Goal: Communication & Community: Answer question/provide support

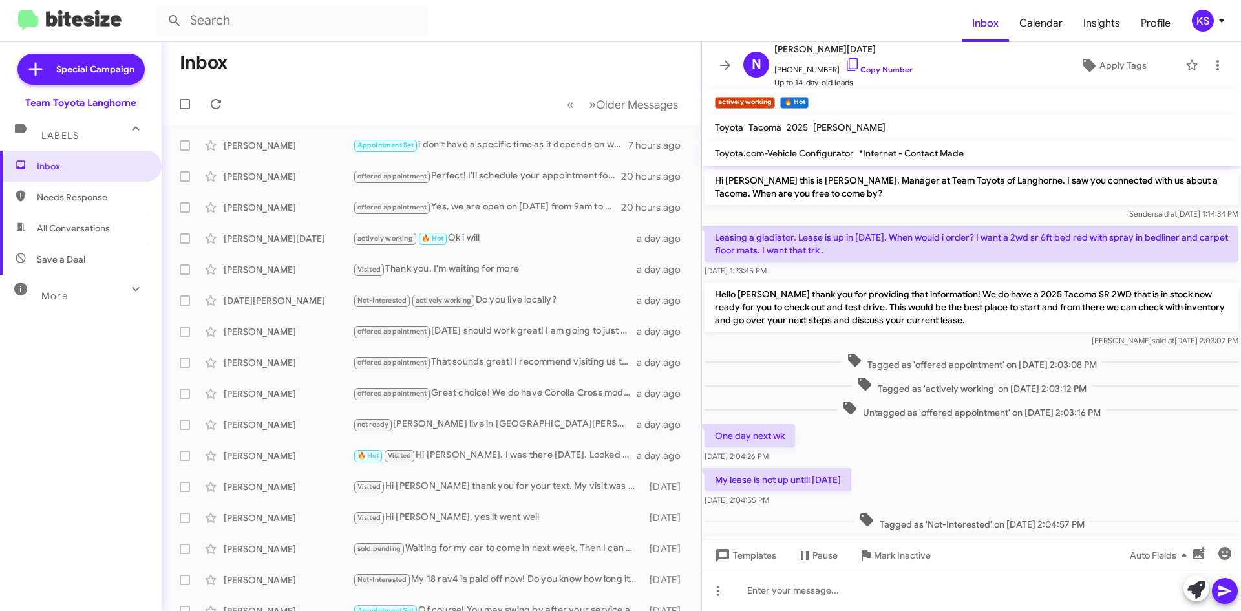
scroll to position [194, 0]
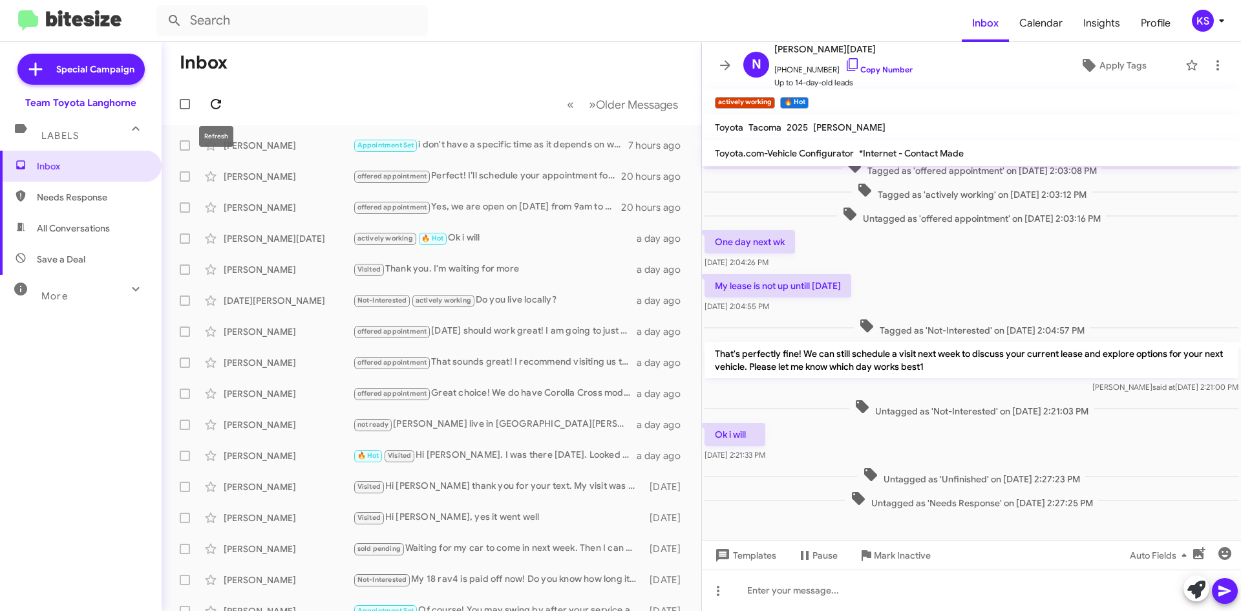
click at [215, 102] on icon at bounding box center [216, 104] width 16 height 16
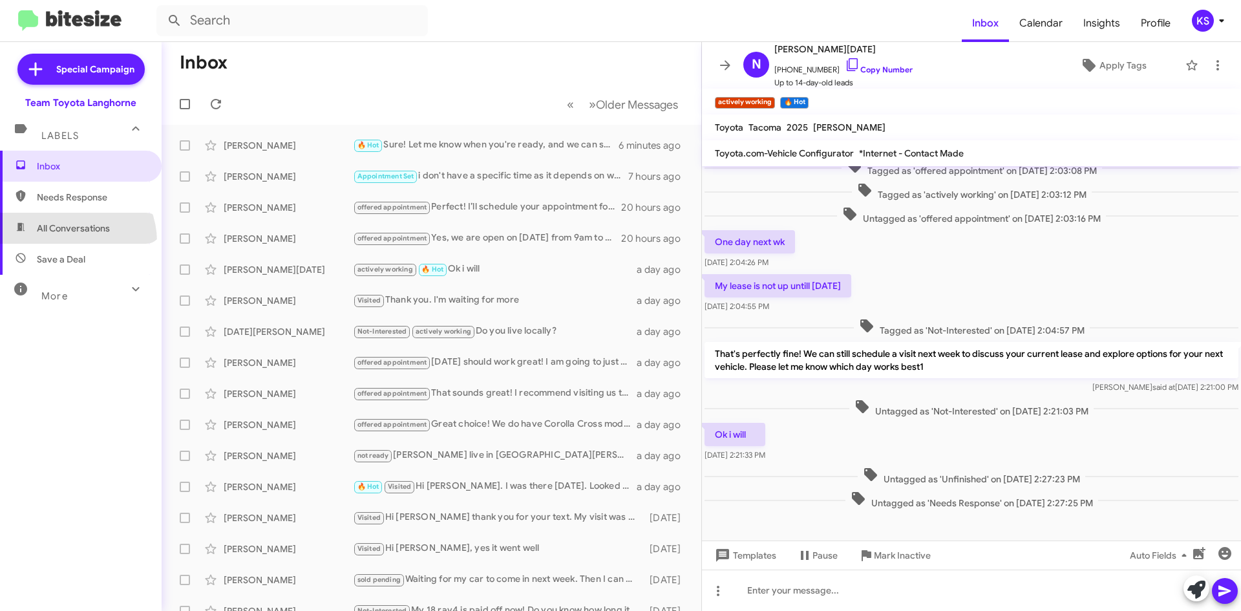
click at [69, 242] on span "All Conversations" at bounding box center [81, 228] width 162 height 31
type input "in:all-conversations"
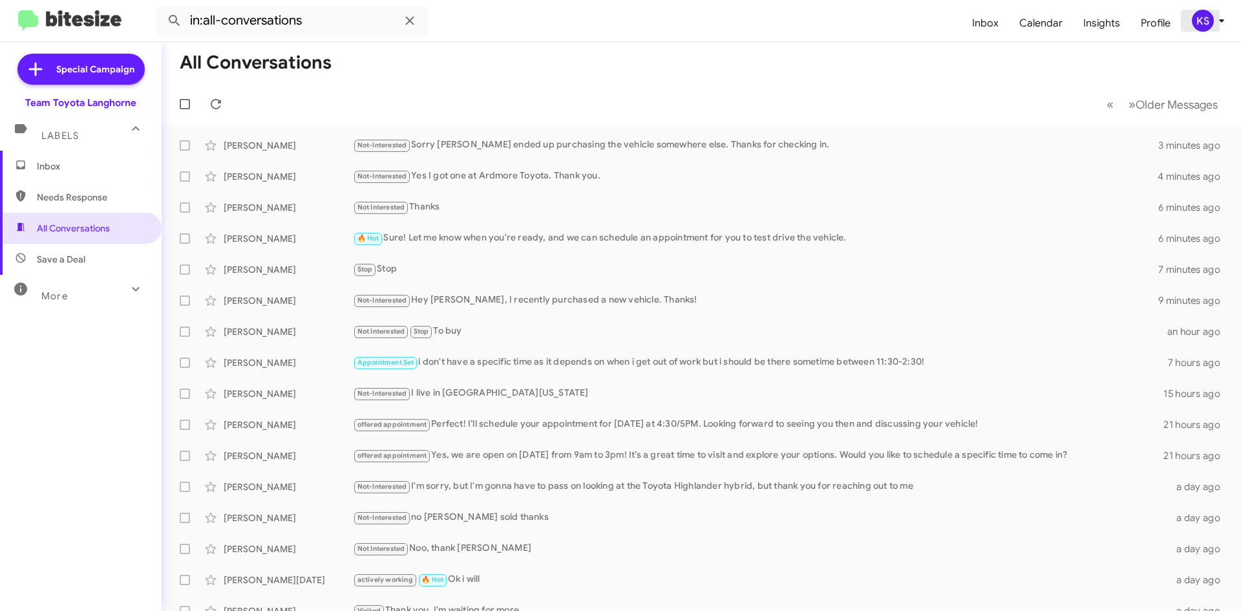
click at [1207, 23] on div "KS" at bounding box center [1203, 21] width 22 height 22
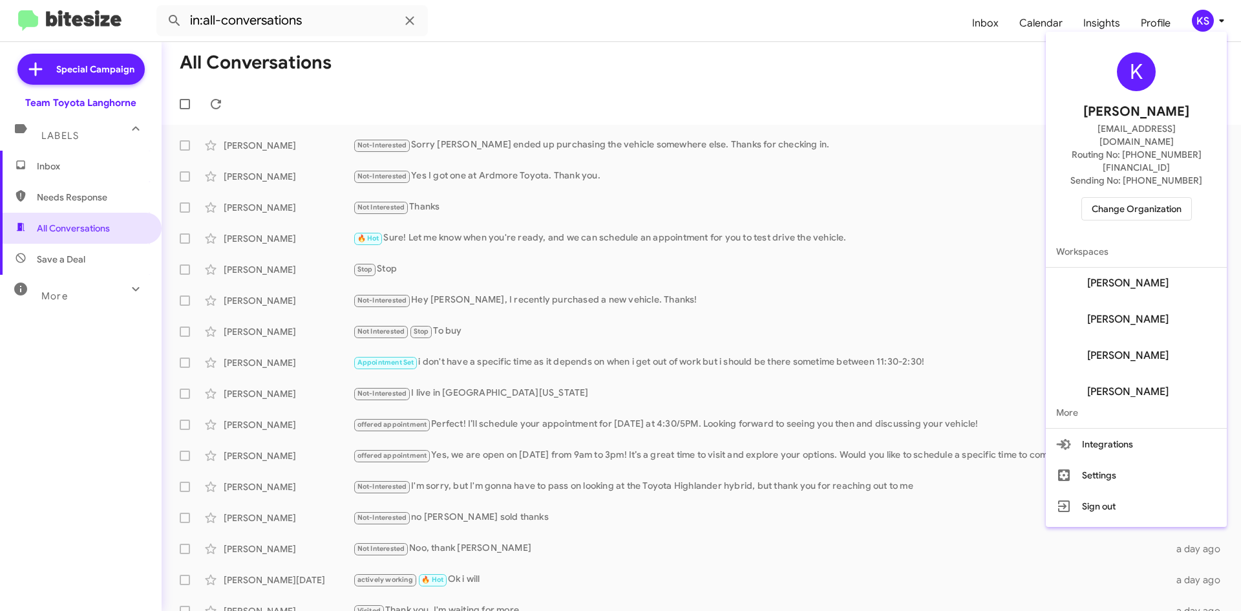
scroll to position [129, 0]
click at [1162, 198] on span "Change Organization" at bounding box center [1137, 209] width 90 height 22
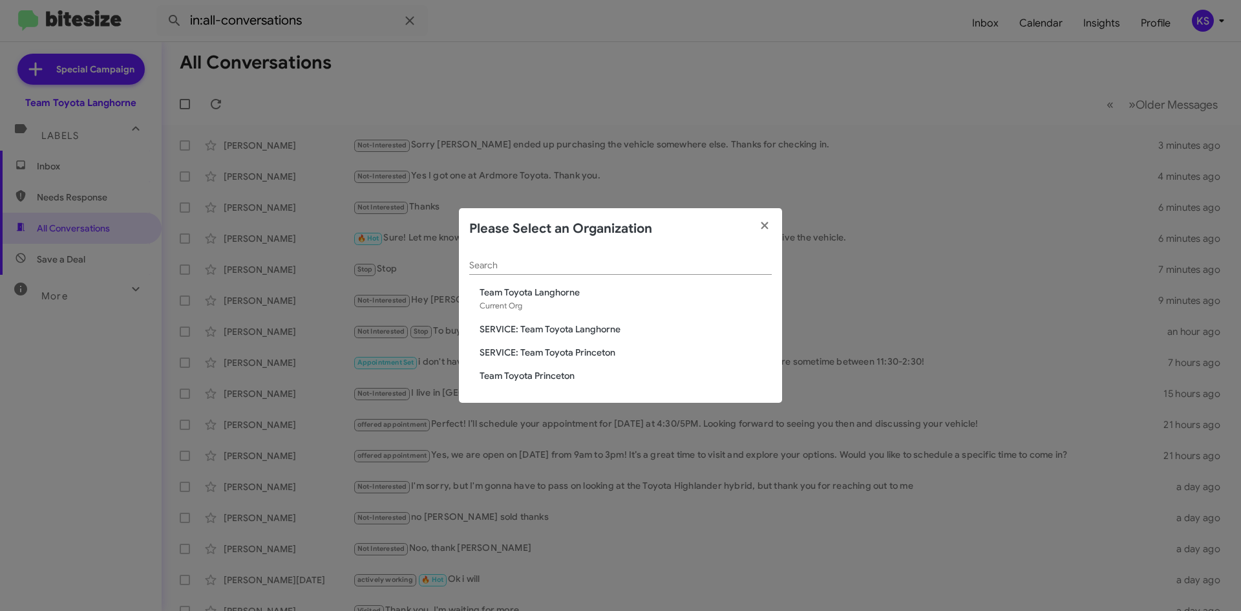
click at [558, 381] on span "Team Toyota Princeton" at bounding box center [626, 375] width 292 height 13
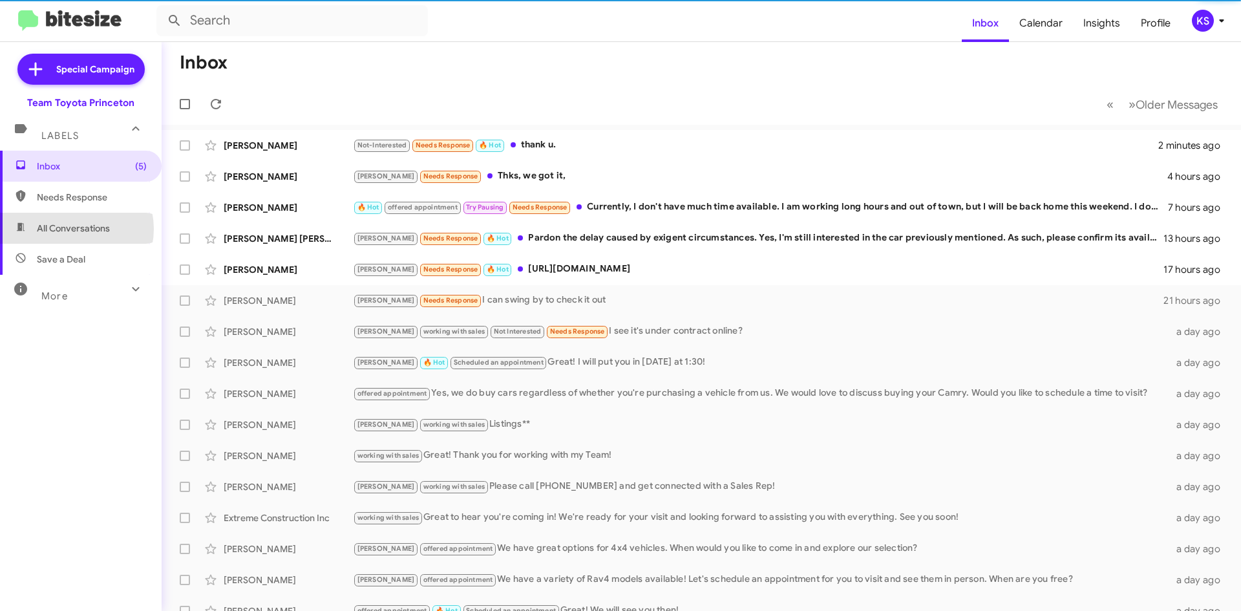
click at [74, 229] on span "All Conversations" at bounding box center [73, 228] width 73 height 13
type input "in:all-conversations"
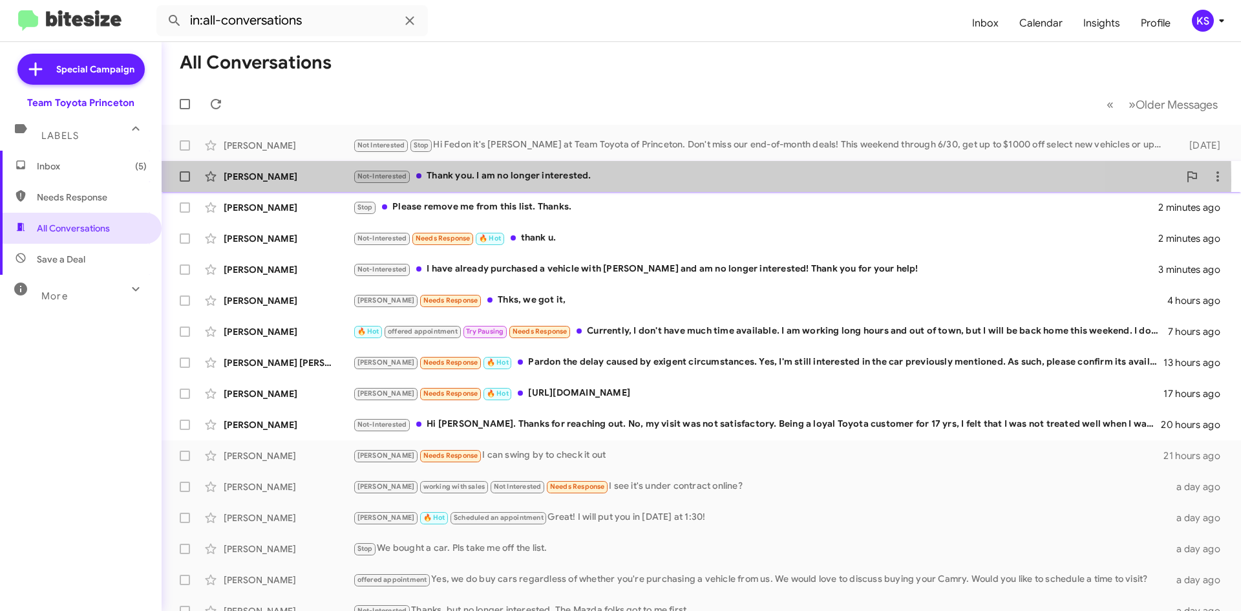
click at [511, 180] on div "Not-Interested Thank you. I am no longer interested." at bounding box center [766, 176] width 826 height 15
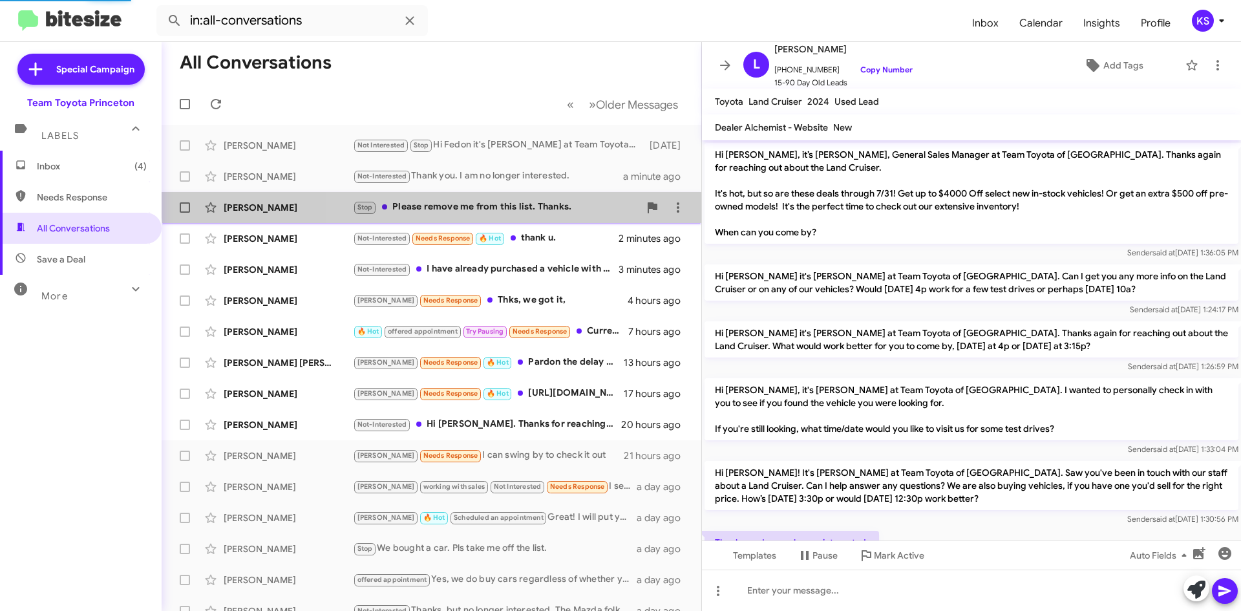
click at [516, 197] on div "Nick Nicklow Stop Please remove me from this list. Thanks. 2 minutes ago" at bounding box center [431, 208] width 519 height 26
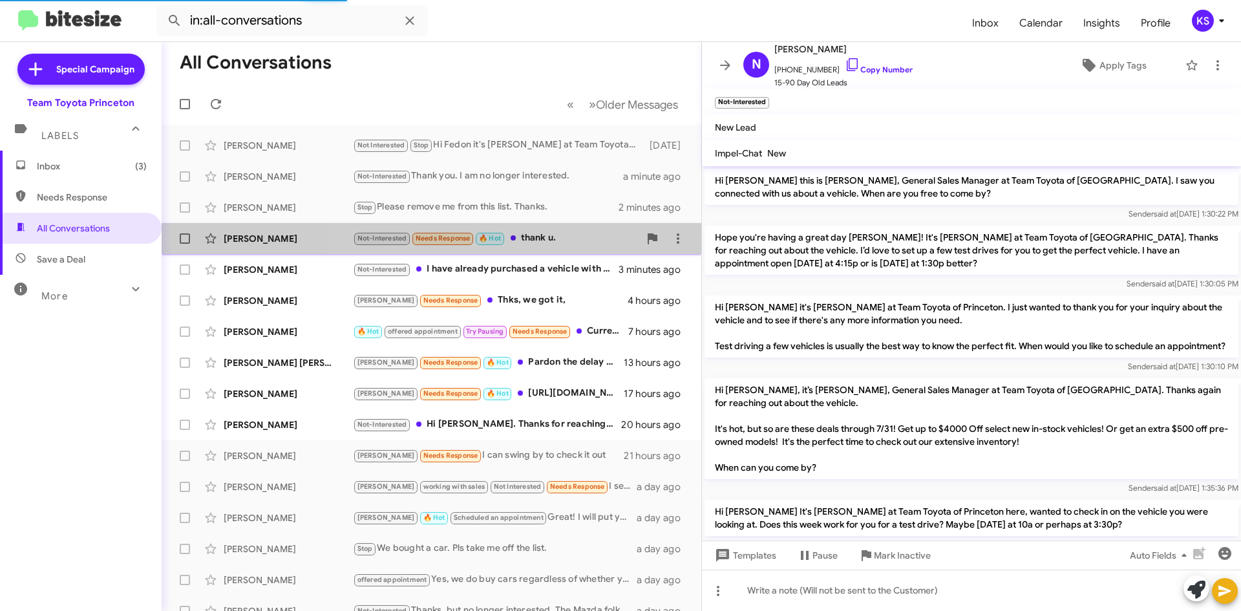
click at [569, 240] on div "Not-Interested Needs Response 🔥 Hot thank u." at bounding box center [496, 238] width 286 height 15
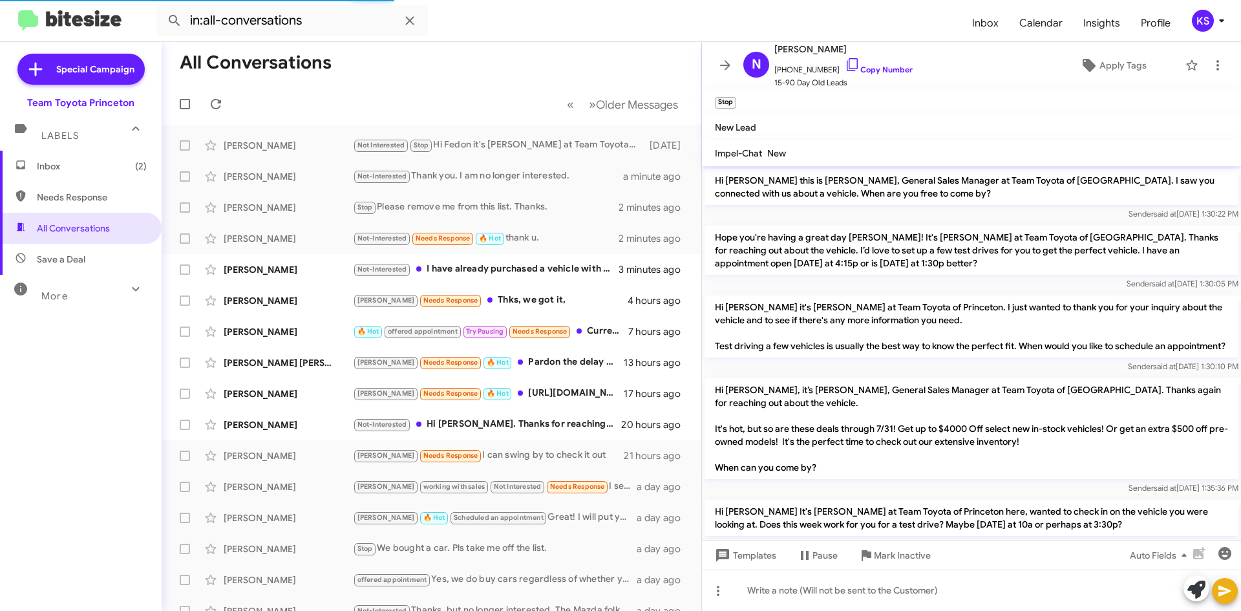
scroll to position [151, 0]
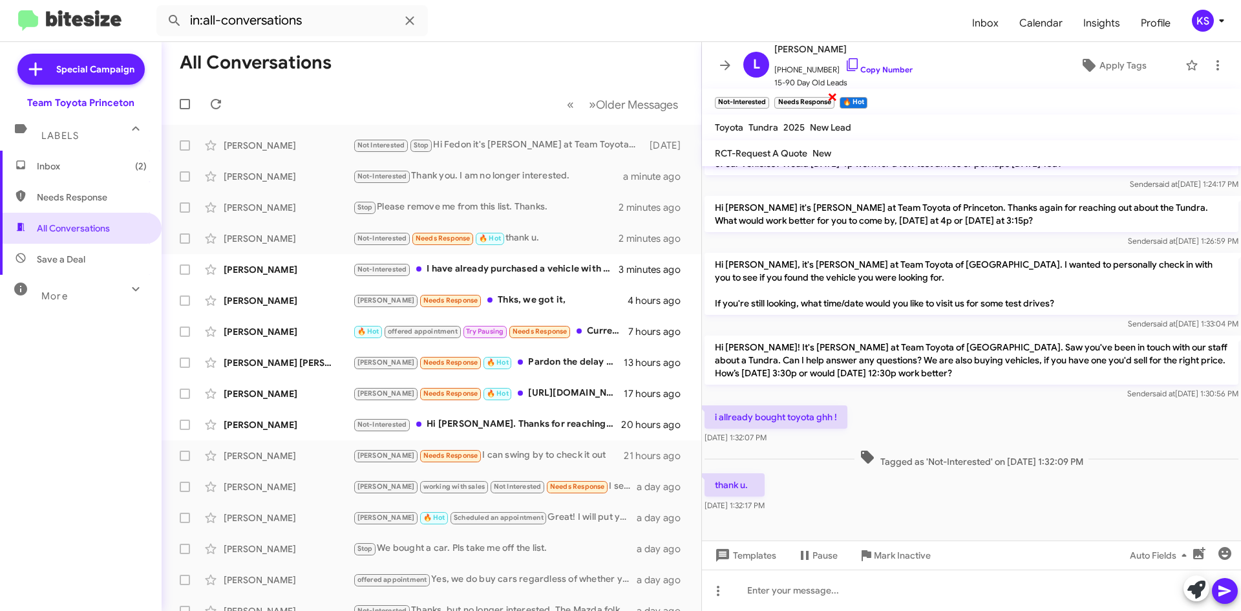
click at [830, 96] on span "×" at bounding box center [832, 97] width 10 height 16
click at [801, 97] on span "×" at bounding box center [801, 97] width 10 height 16
click at [541, 262] on div "Not-Interested I have already purchased a vehicle with Davis Honda and am no lo…" at bounding box center [496, 269] width 286 height 15
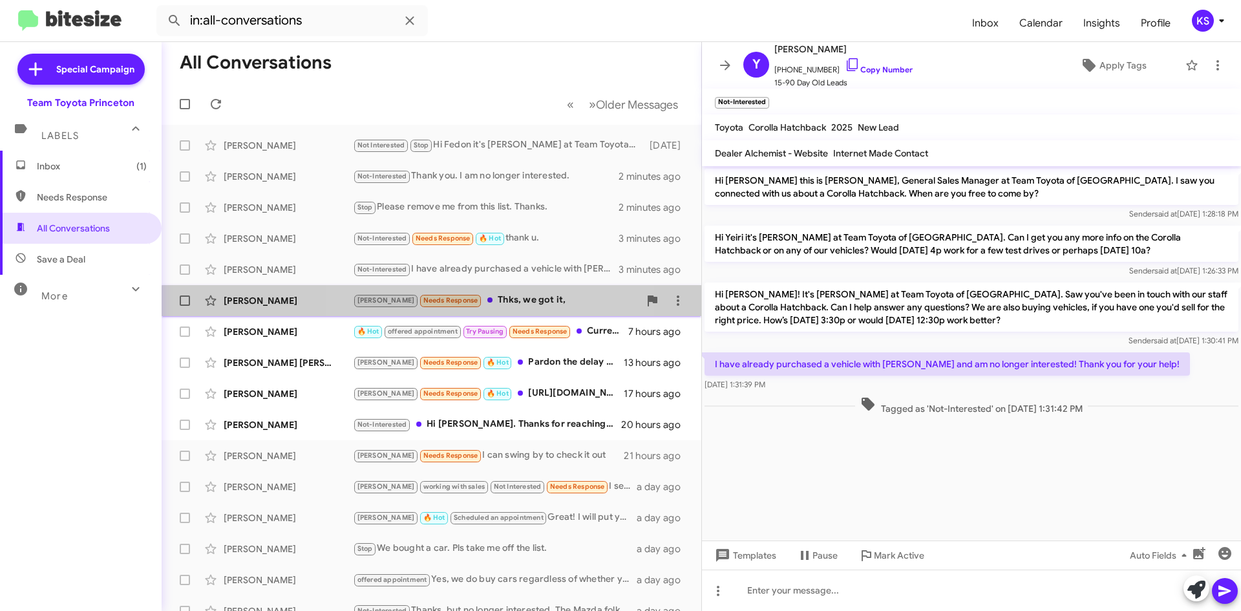
click at [505, 307] on div "Lee Needs Response Thks, we got it," at bounding box center [496, 300] width 286 height 15
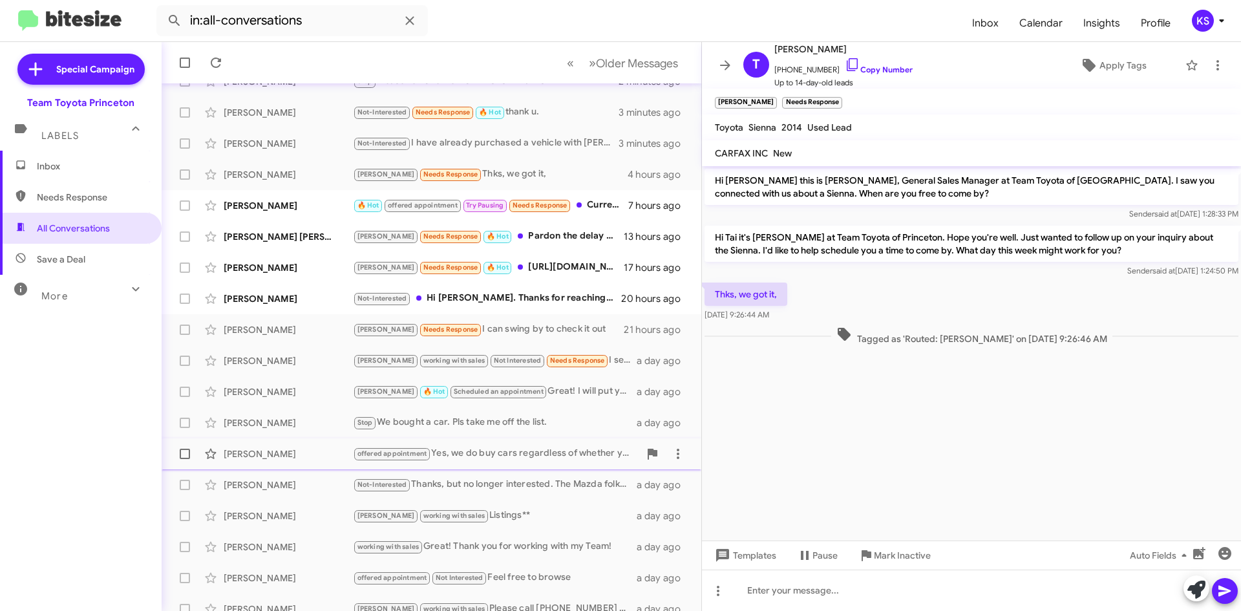
scroll to position [129, 0]
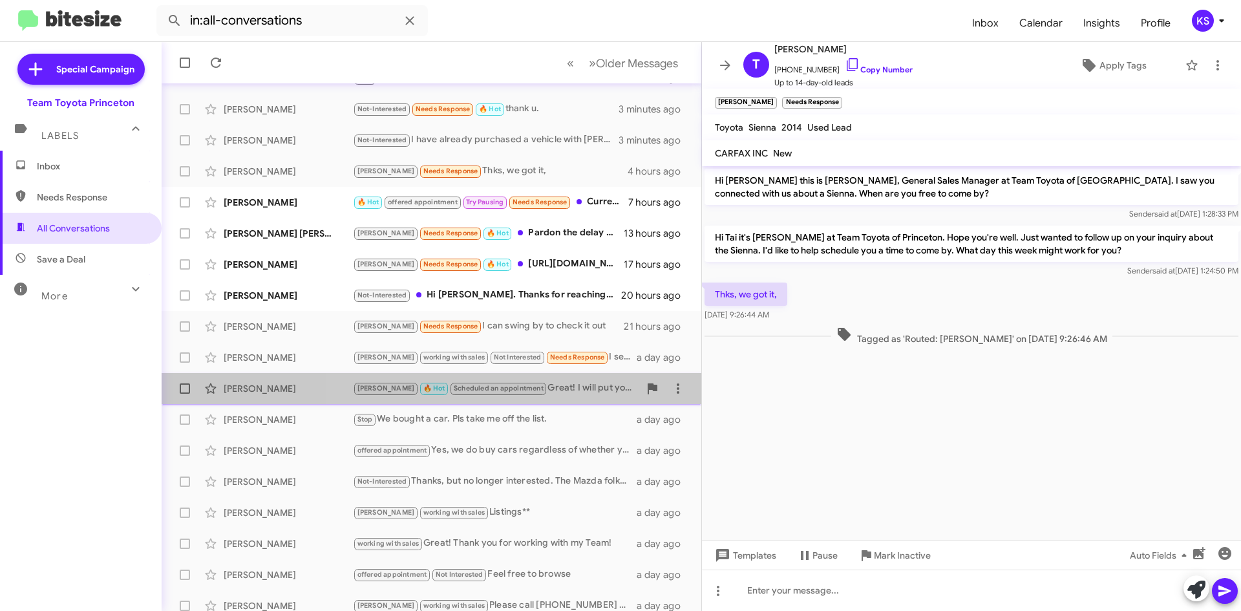
click at [551, 389] on div "Lee 🔥 Hot Scheduled an appointment Great! I will put you in tomorrow at 1:30!" at bounding box center [496, 388] width 286 height 15
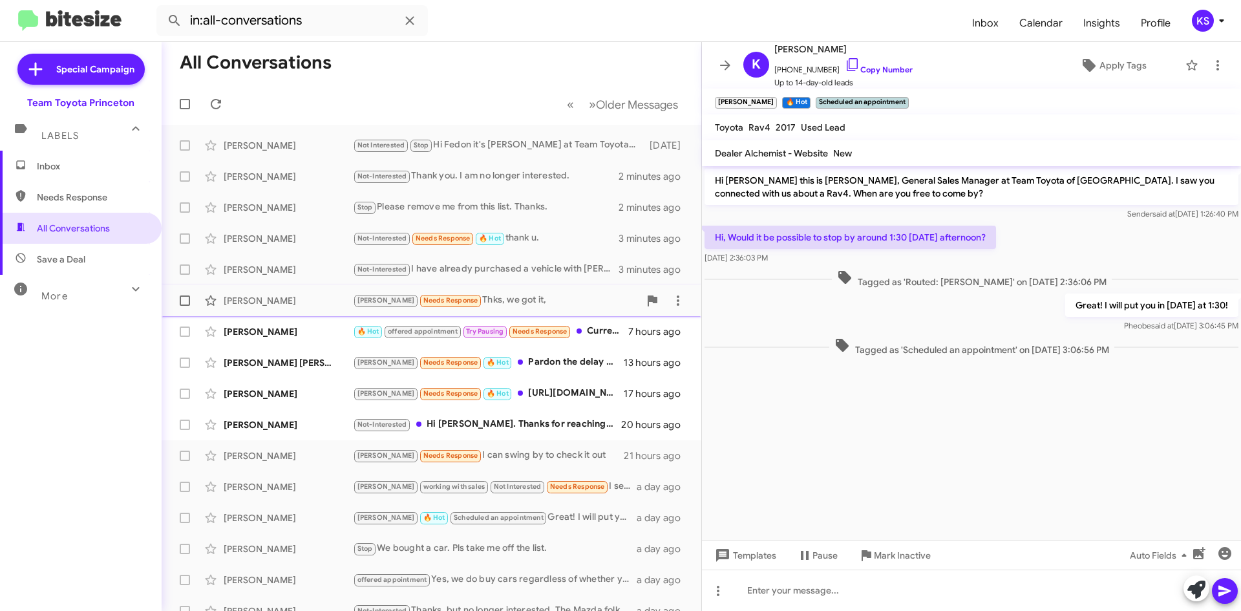
click at [514, 302] on div "Lee Needs Response Thks, we got it," at bounding box center [496, 300] width 286 height 15
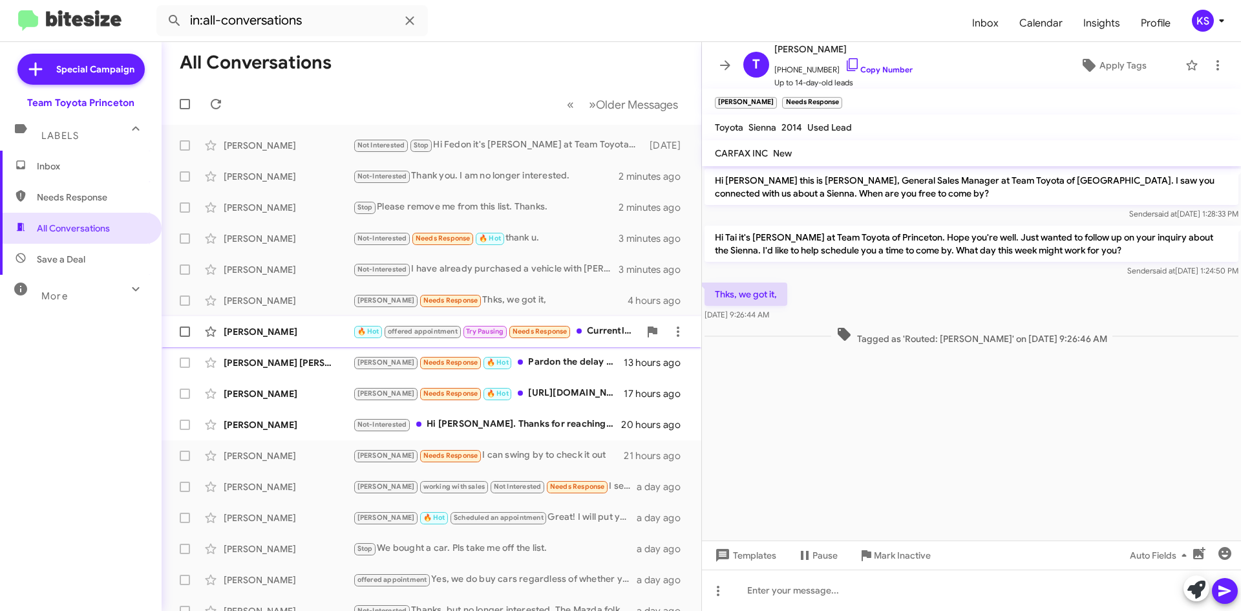
click at [584, 337] on div "🔥 Hot offered appointment Try Pausing Needs Response Currently, I don't have mu…" at bounding box center [496, 331] width 286 height 15
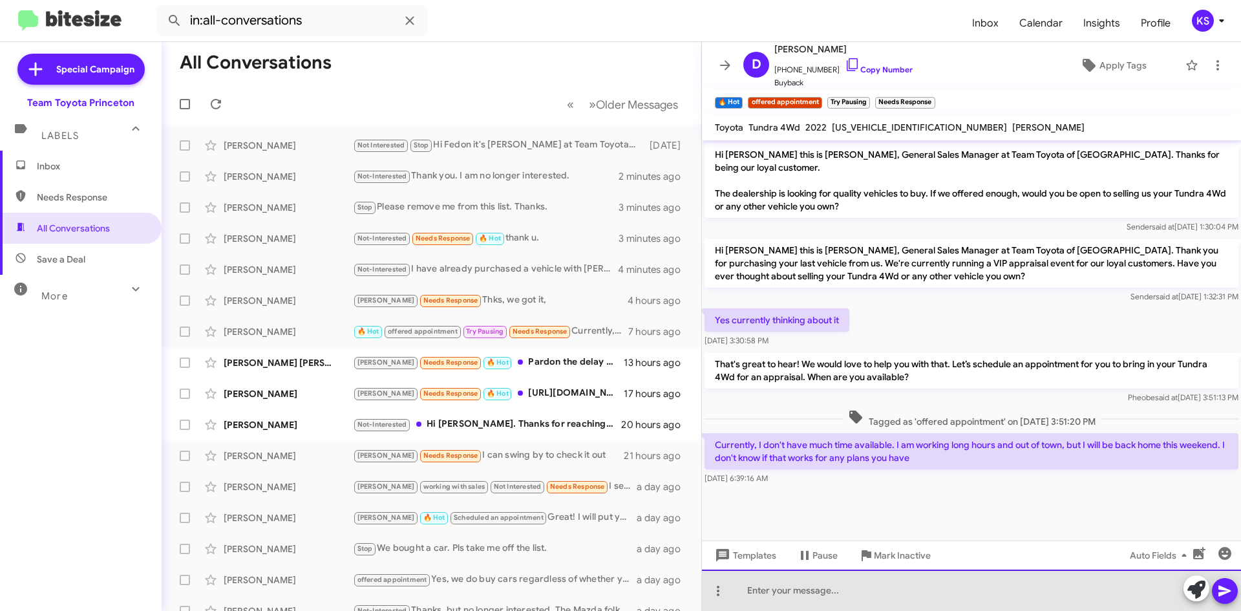
click at [900, 598] on div at bounding box center [971, 589] width 539 height 41
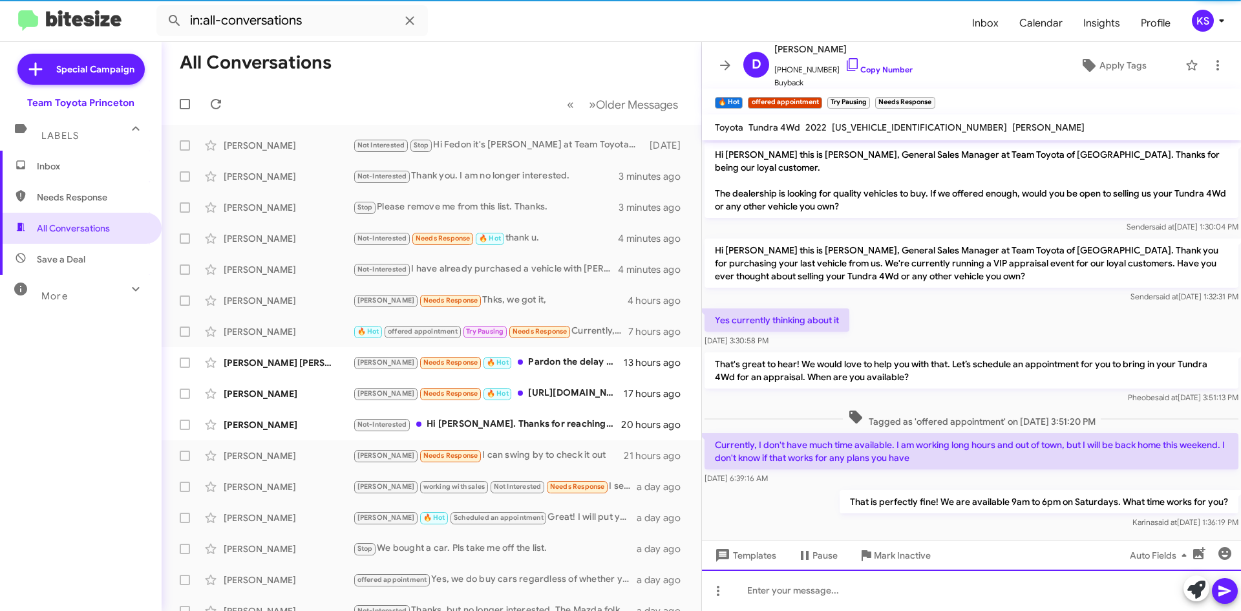
scroll to position [1, 0]
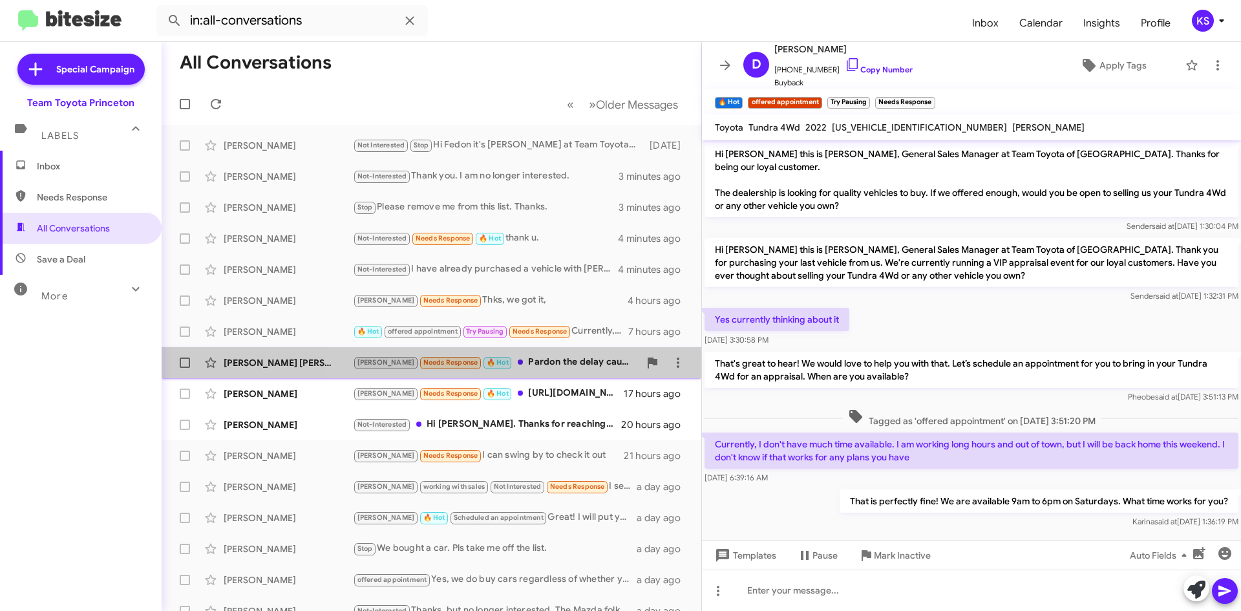
click at [522, 364] on div "Lee Needs Response 🔥 Hot Pardon the delay caused by exigent circumstances. Yes,…" at bounding box center [496, 362] width 286 height 15
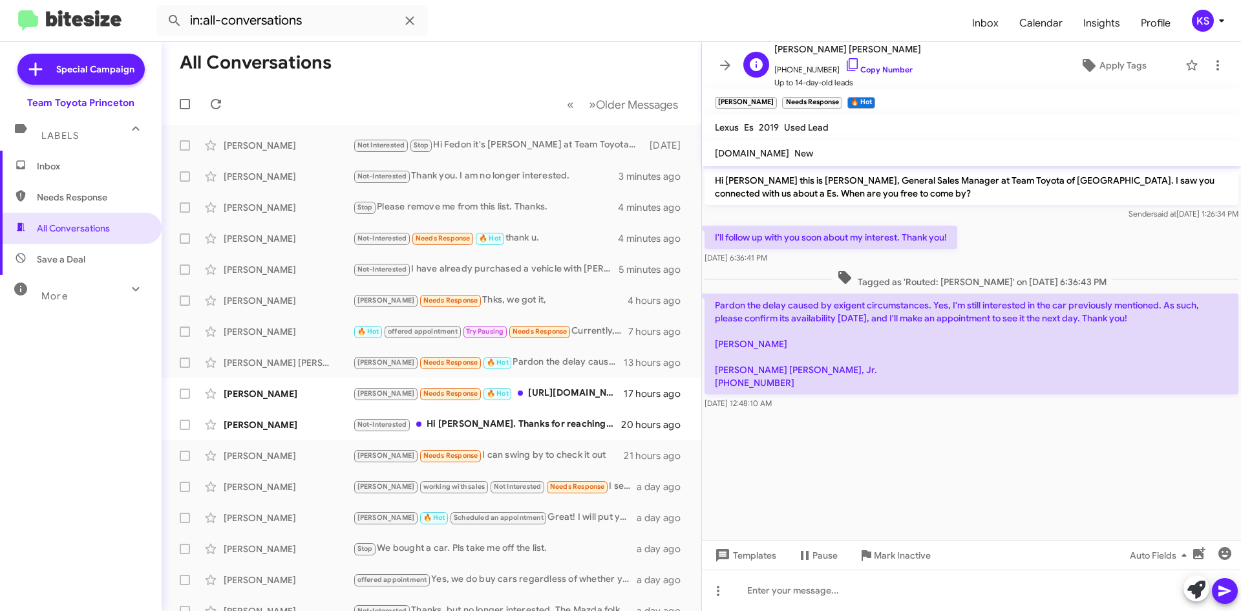
click at [818, 66] on span "+12023294300 Copy Number" at bounding box center [847, 66] width 147 height 19
click at [845, 65] on icon at bounding box center [853, 65] width 16 height 16
click at [850, 421] on div at bounding box center [971, 418] width 539 height 13
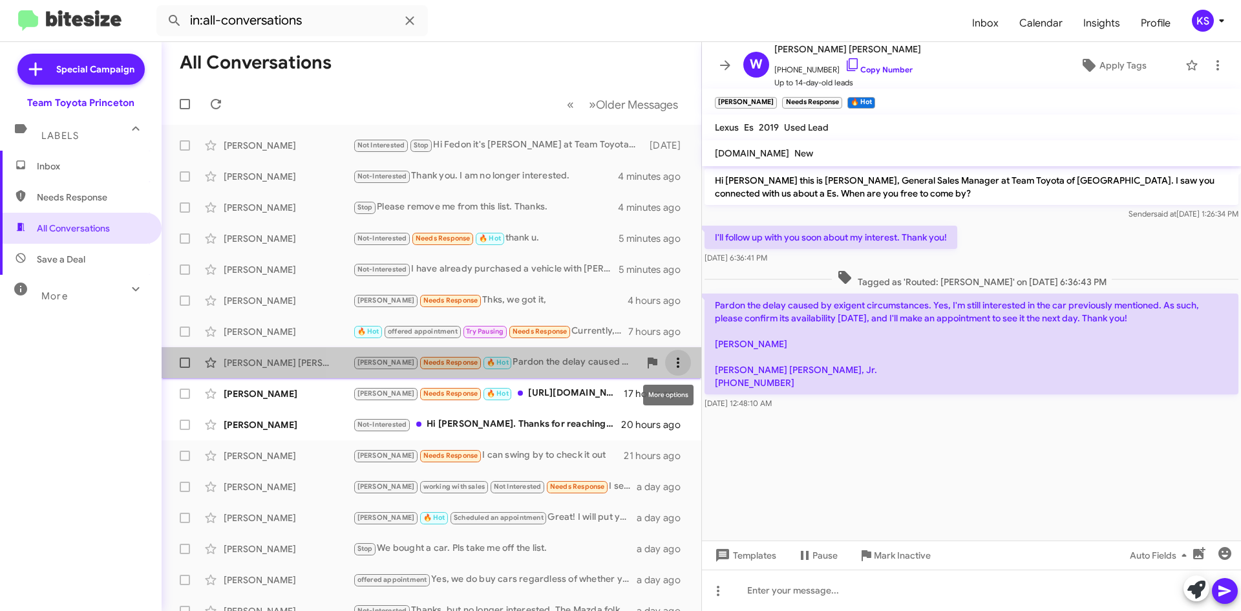
click at [670, 355] on icon at bounding box center [678, 363] width 16 height 16
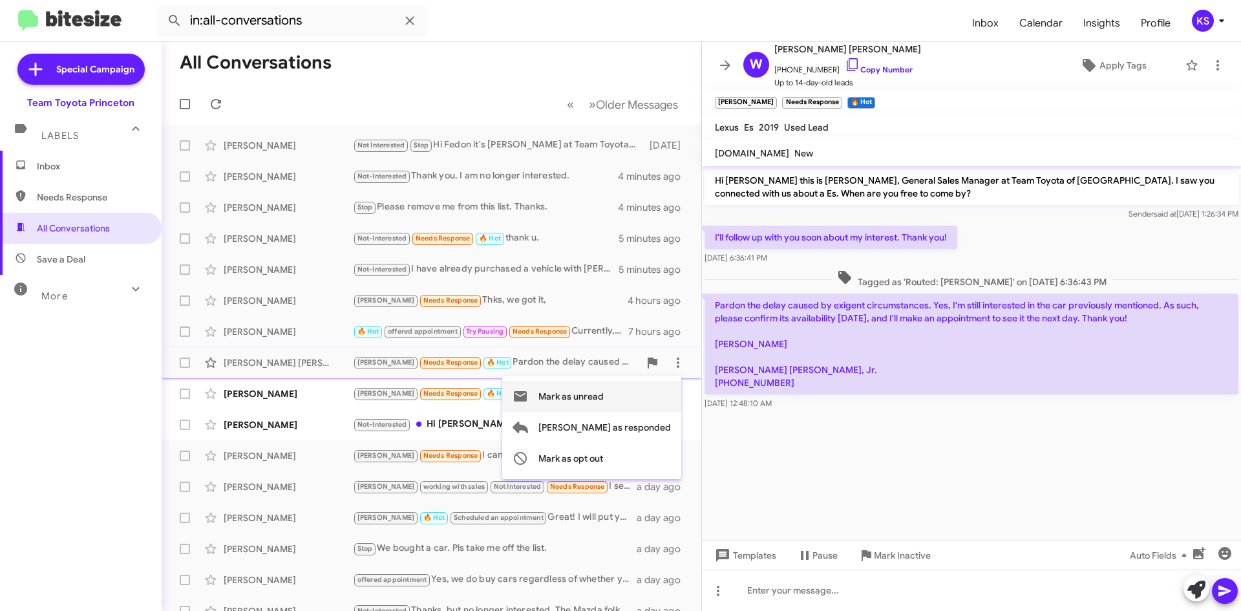
click at [604, 390] on span "Mark as unread" at bounding box center [570, 396] width 65 height 31
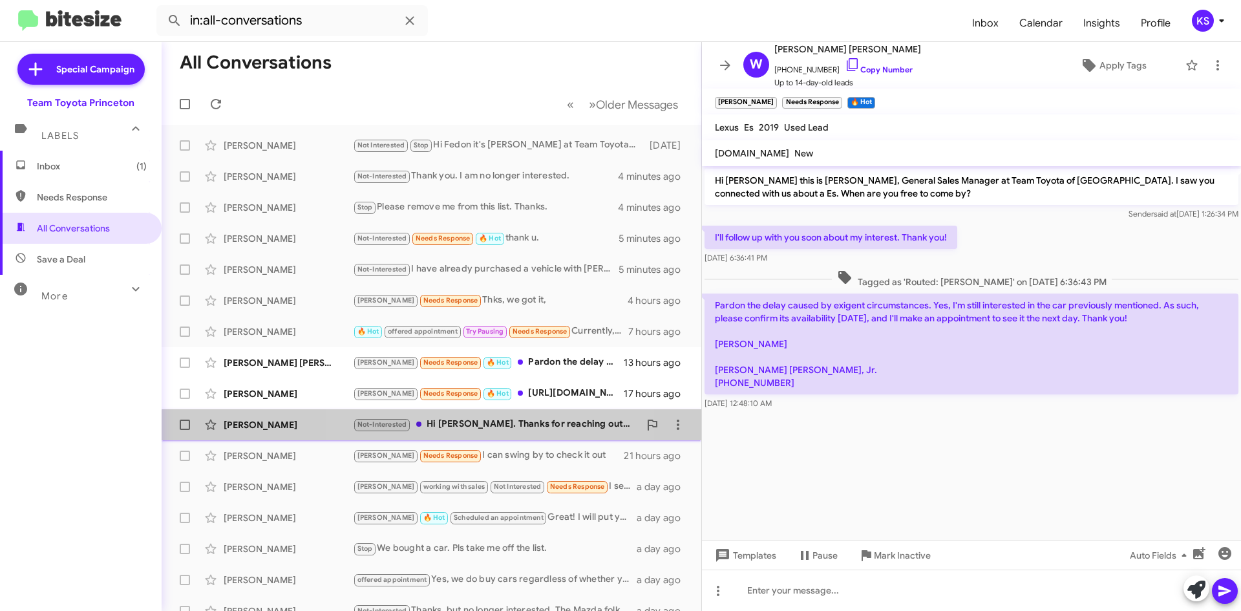
click at [494, 430] on div "Not-Interested Hi Andrew. Thanks for reaching out. No, my visit was not satisfa…" at bounding box center [496, 424] width 286 height 15
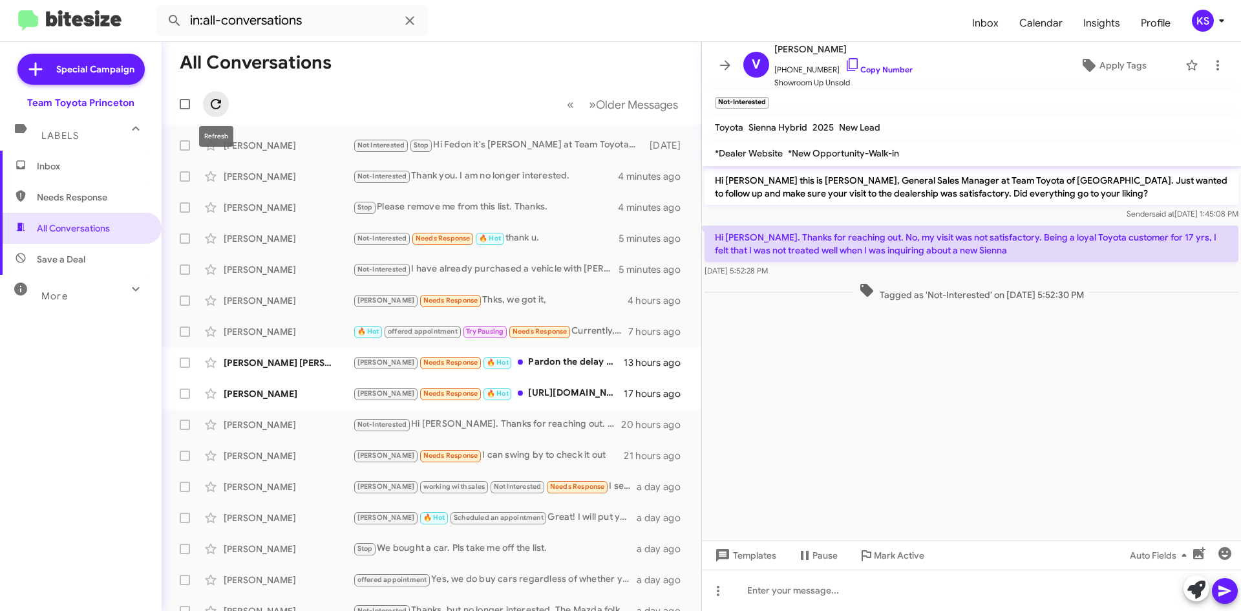
click at [212, 101] on icon at bounding box center [216, 104] width 10 height 10
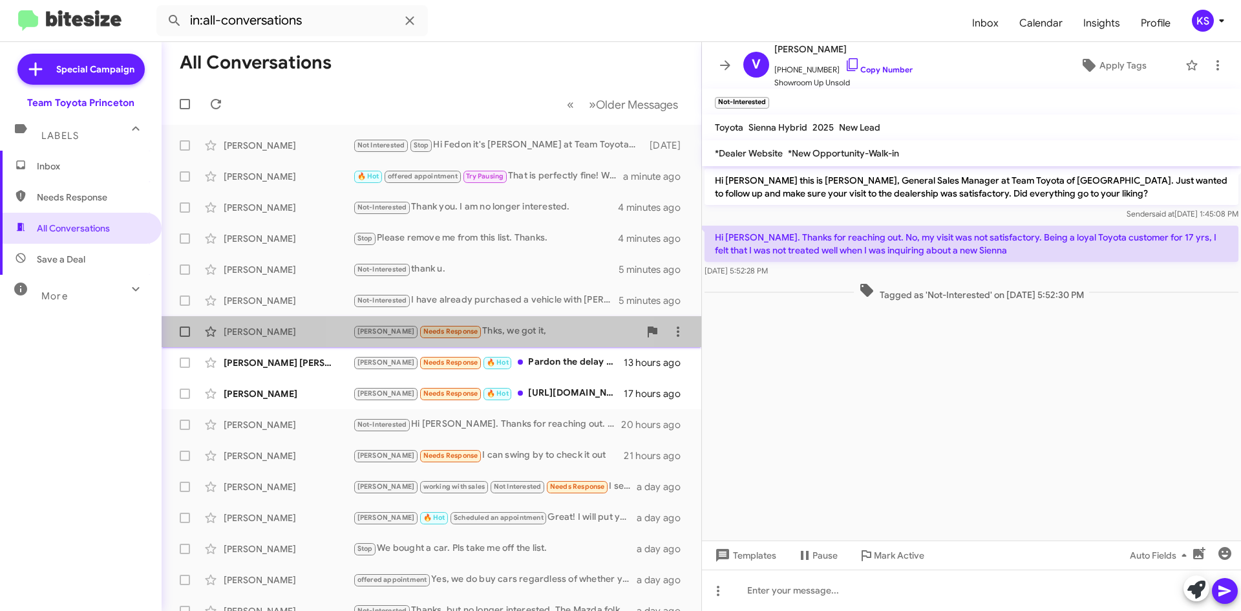
click at [489, 335] on div "Lee Needs Response Thks, we got it," at bounding box center [496, 331] width 286 height 15
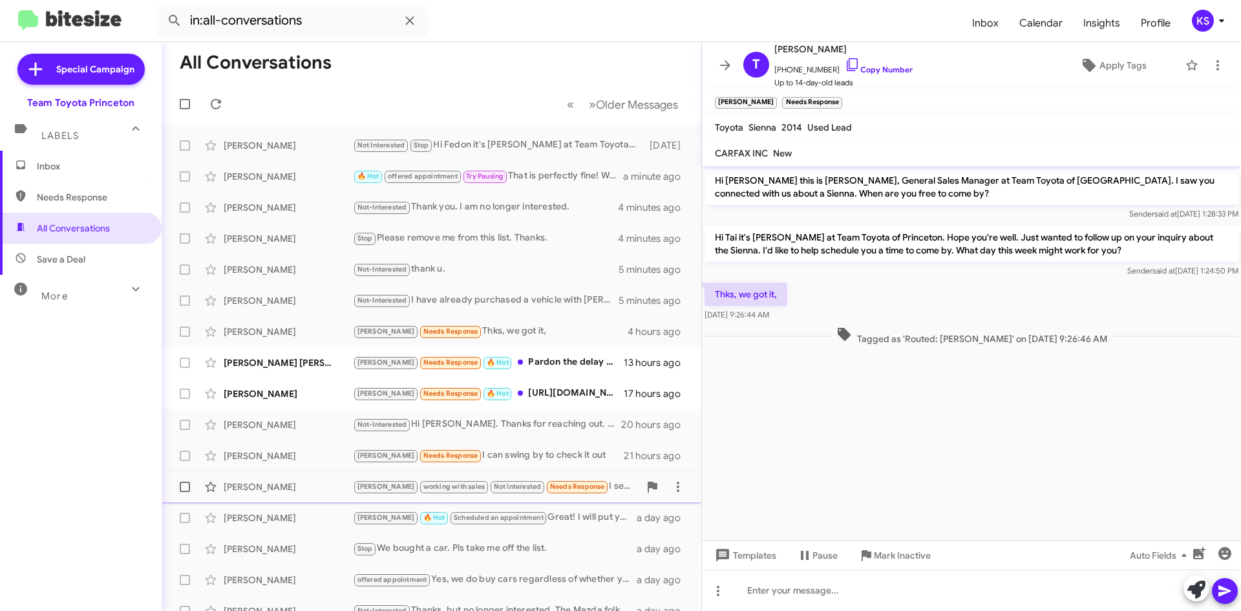
click at [593, 494] on div "Jordan Schmidt Lee working with sales Not Interested Needs Response I see it's …" at bounding box center [431, 487] width 519 height 26
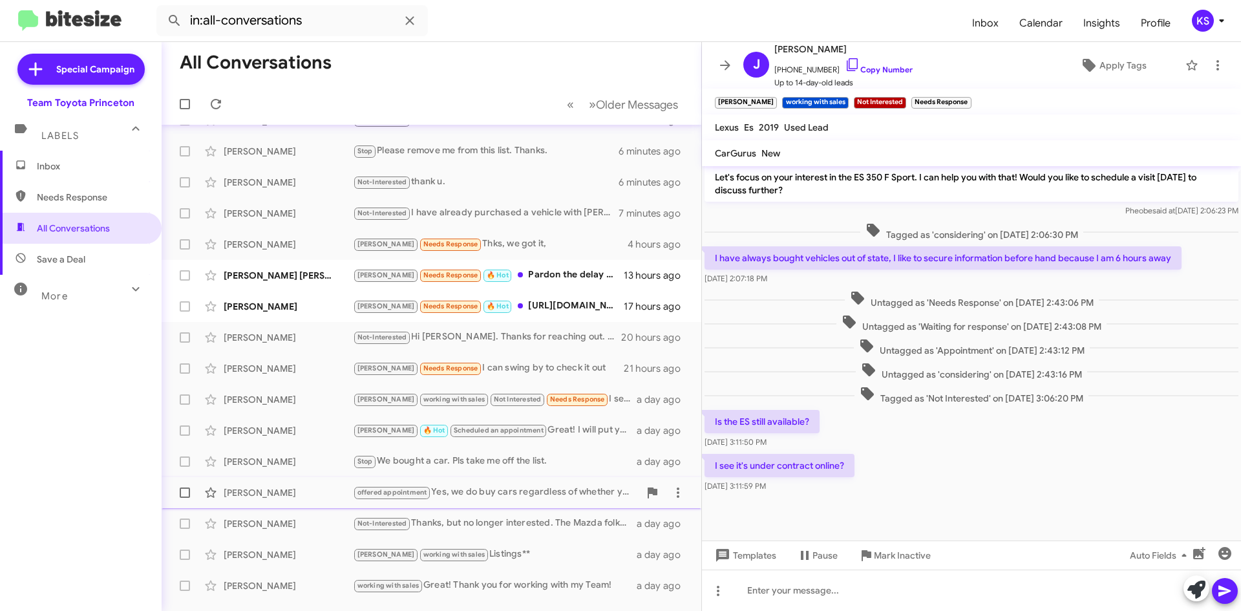
scroll to position [65, 0]
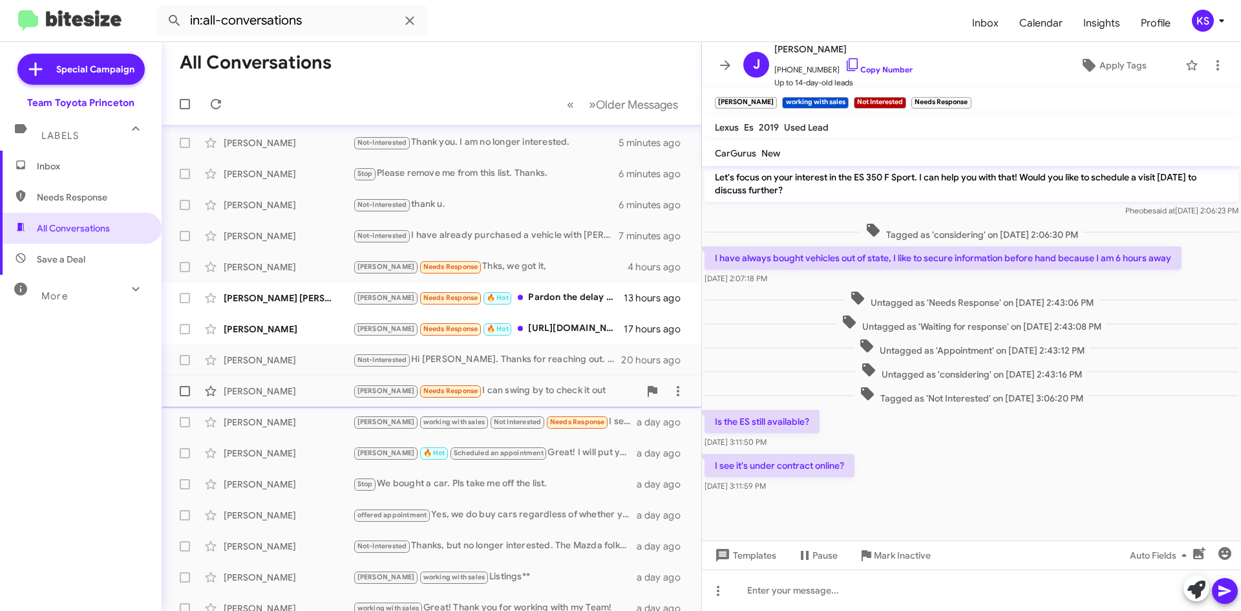
click at [551, 394] on div "Lee Needs Response I can swing by to check it out" at bounding box center [496, 390] width 286 height 15
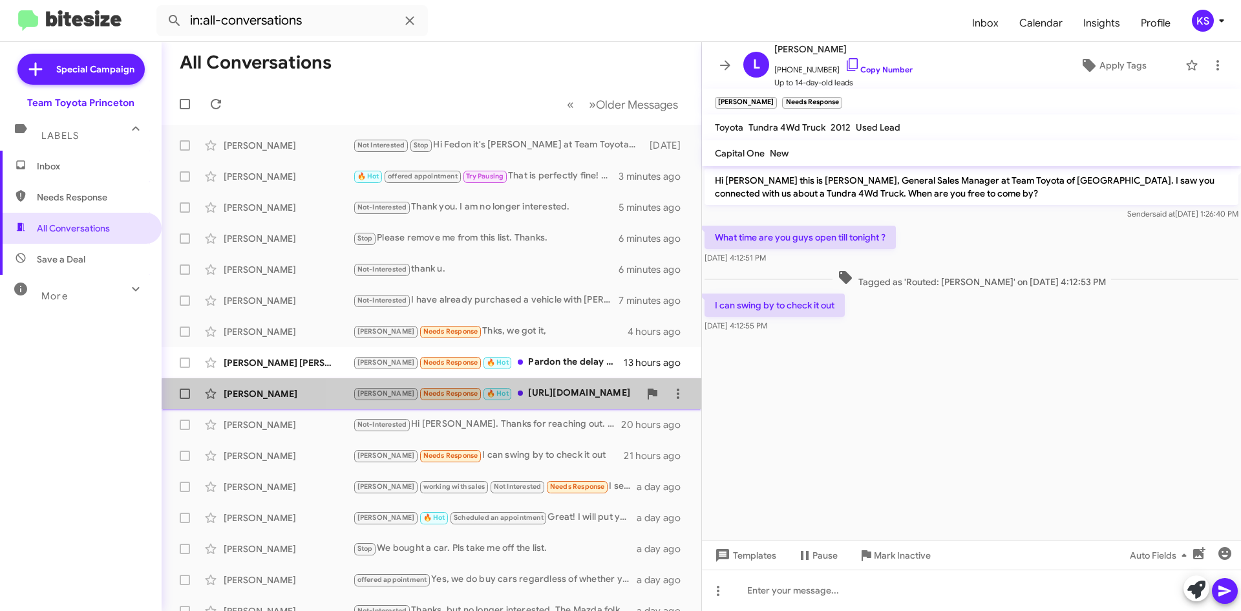
click at [529, 401] on div "Jennifer Didonato Lee Needs Response 🔥 Hot https://youtu.be/yG07WSu7Q9w?si=P-dx…" at bounding box center [431, 394] width 519 height 26
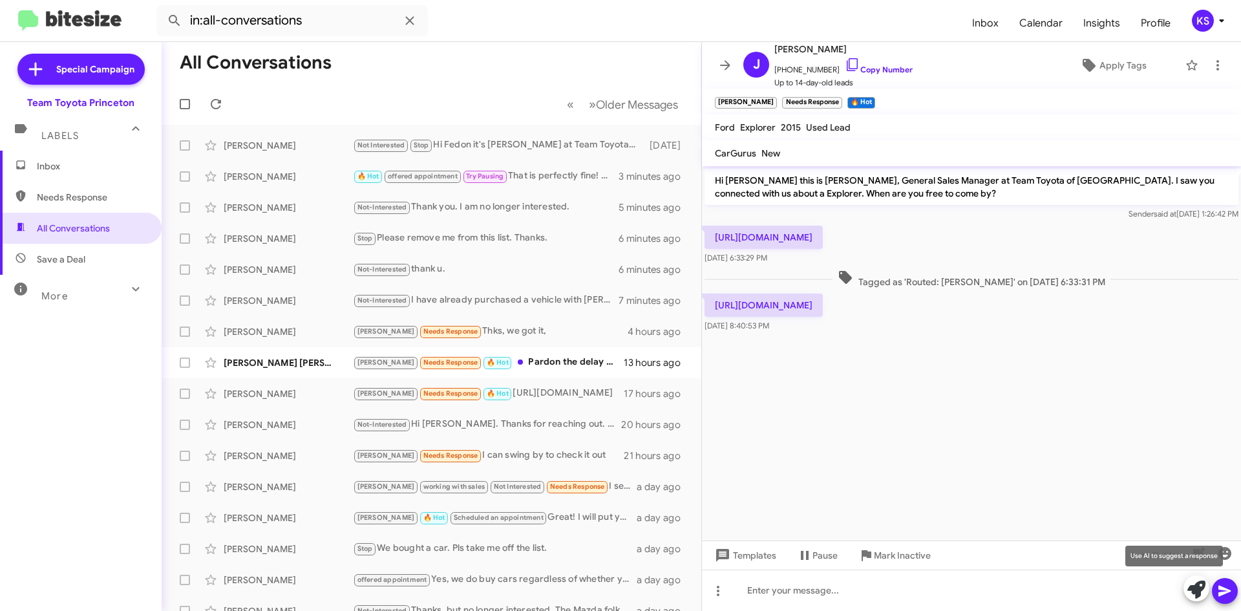
click at [1194, 584] on icon at bounding box center [1196, 589] width 18 height 18
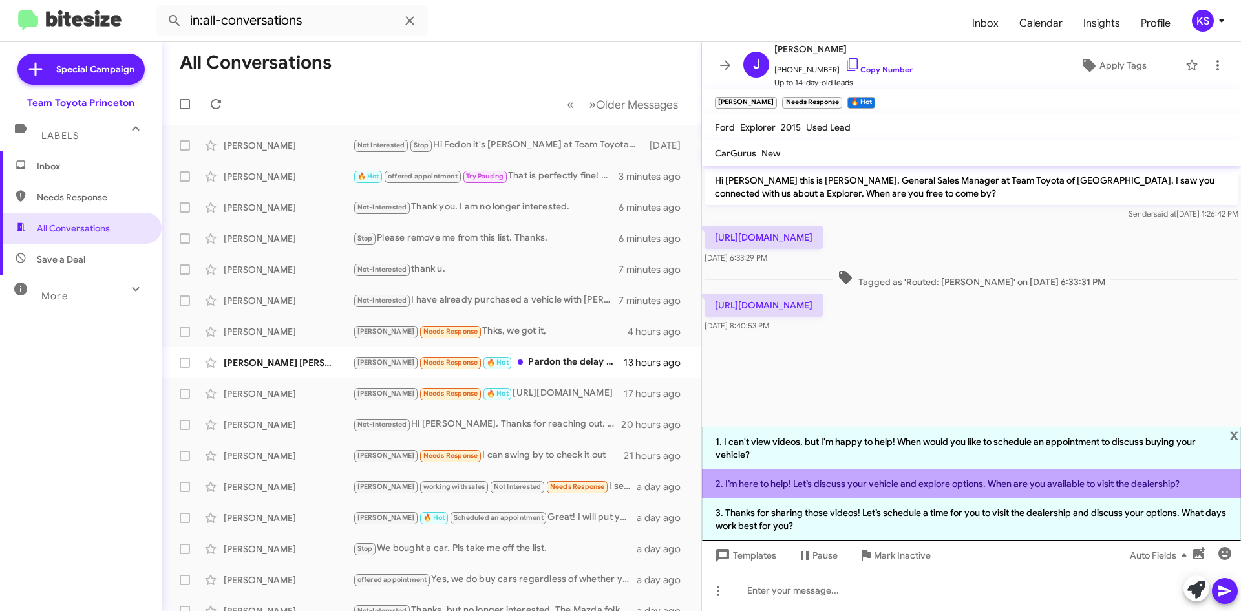
click at [834, 485] on li "2. I’m here to help! Let’s discuss your vehicle and explore options. When are y…" at bounding box center [971, 483] width 539 height 29
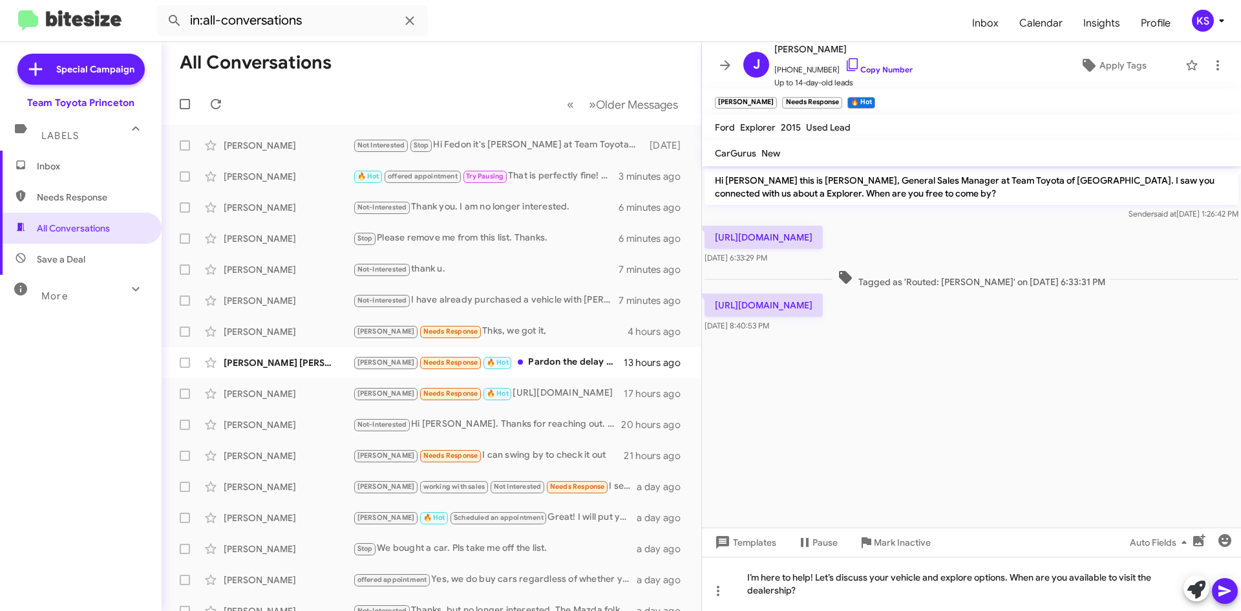
click at [1228, 594] on icon at bounding box center [1225, 591] width 16 height 16
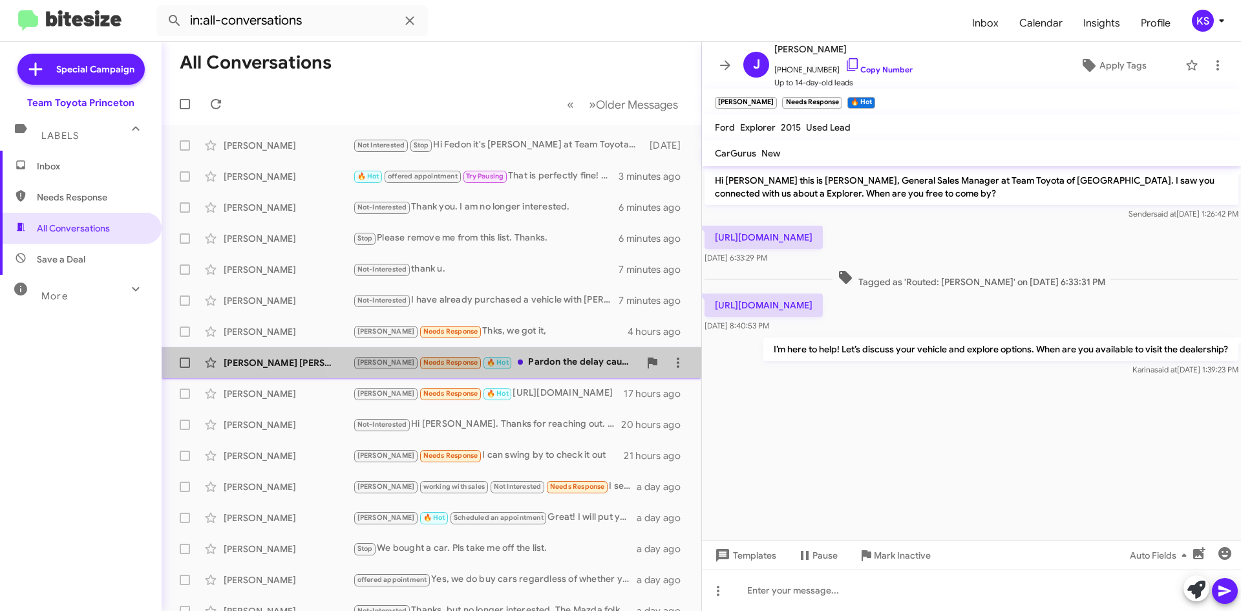
click at [531, 360] on div "Lee Needs Response 🔥 Hot Pardon the delay caused by exigent circumstances. Yes,…" at bounding box center [496, 362] width 286 height 15
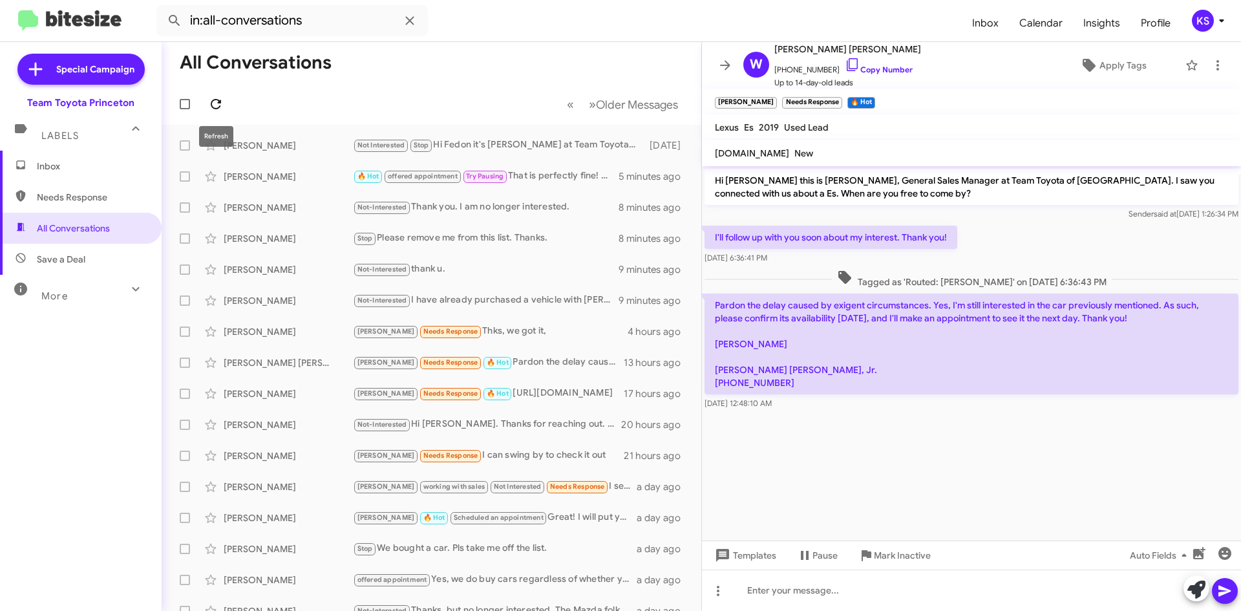
click at [220, 103] on icon at bounding box center [216, 104] width 10 height 10
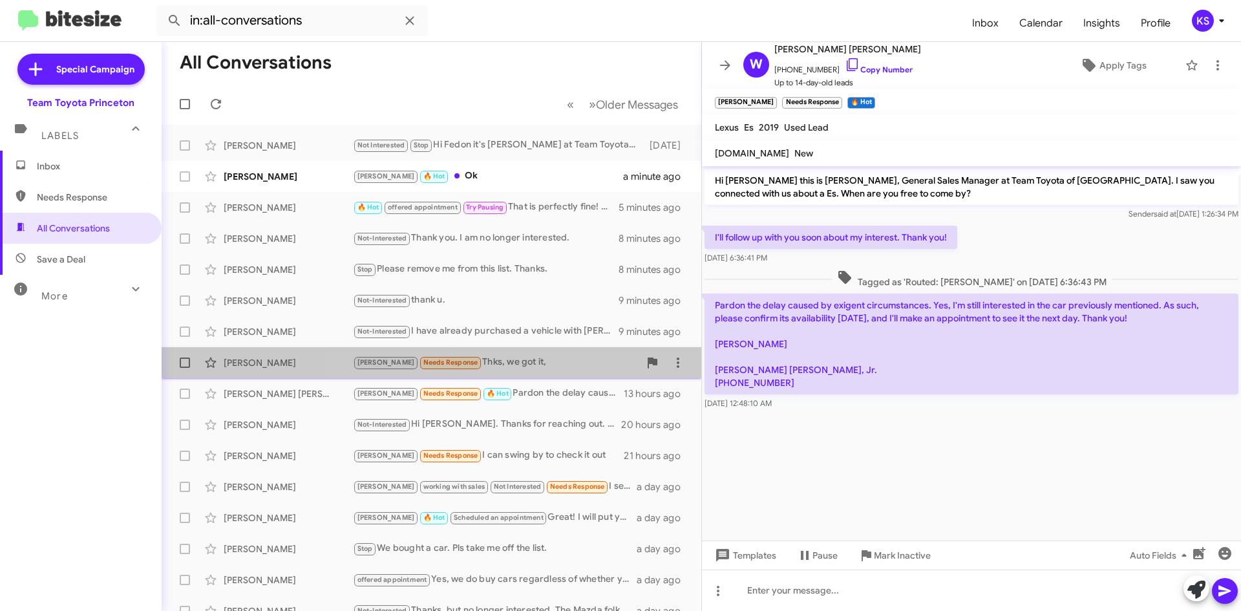
click at [559, 366] on div "Lee Needs Response Thks, we got it," at bounding box center [496, 362] width 286 height 15
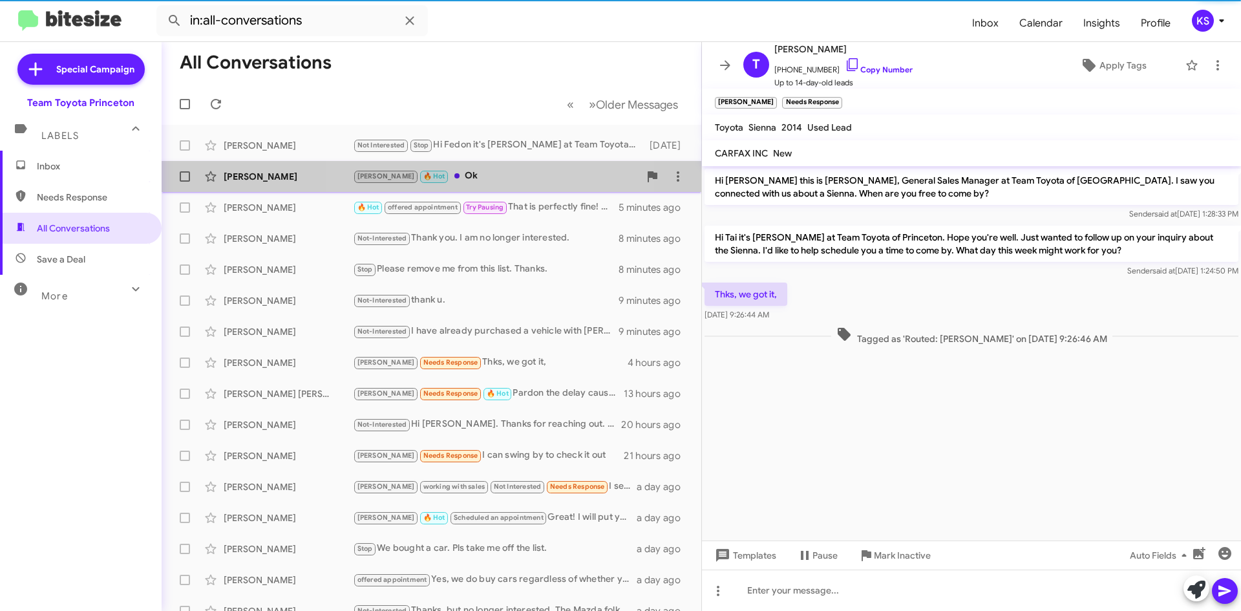
click at [460, 176] on div "Lee 🔥 Hot Ok" at bounding box center [496, 176] width 286 height 15
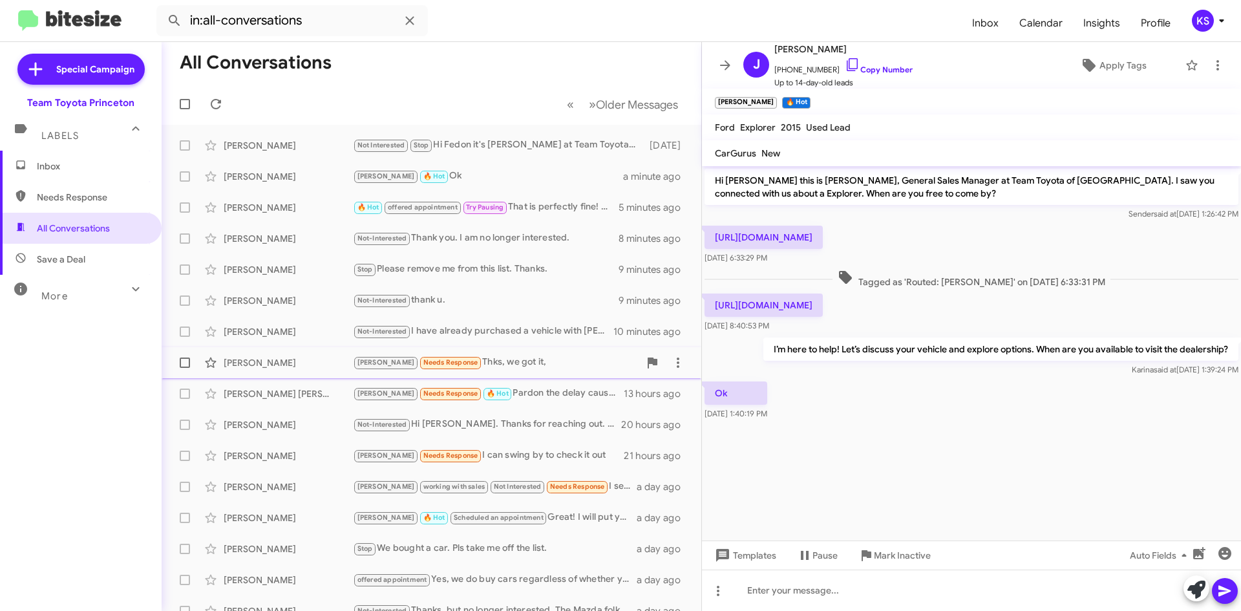
click at [511, 351] on div "Tai Cheung Lee Needs Response Thks, we got it, 4 hours ago" at bounding box center [431, 363] width 519 height 26
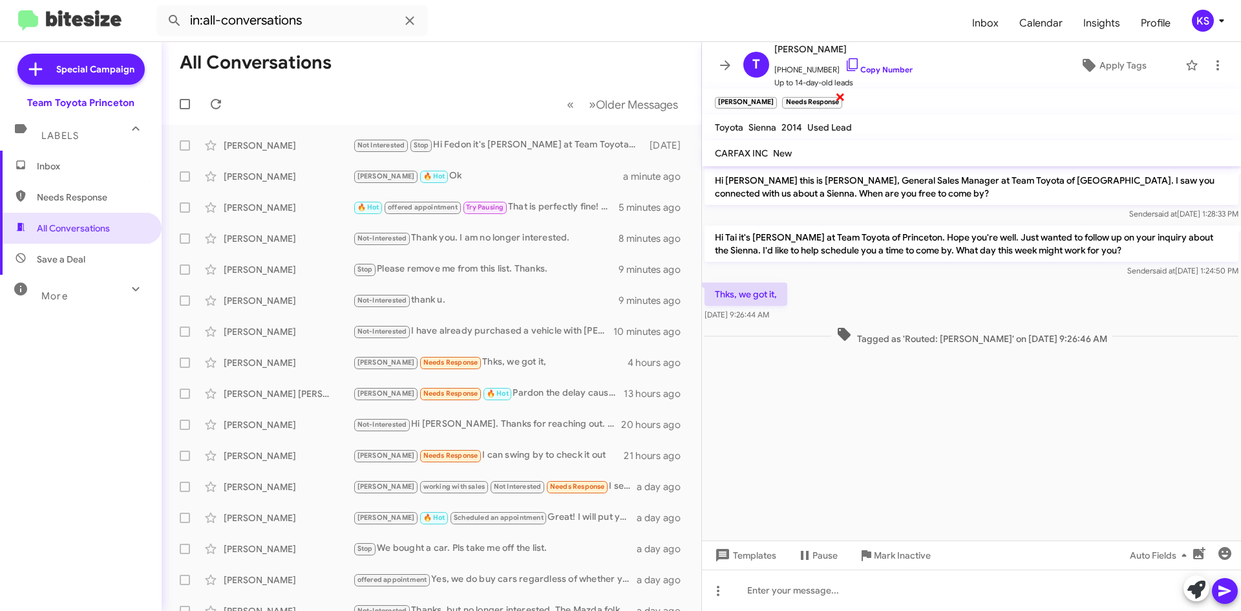
click at [835, 94] on span "×" at bounding box center [840, 97] width 10 height 16
click at [1085, 69] on icon at bounding box center [1089, 65] width 13 height 13
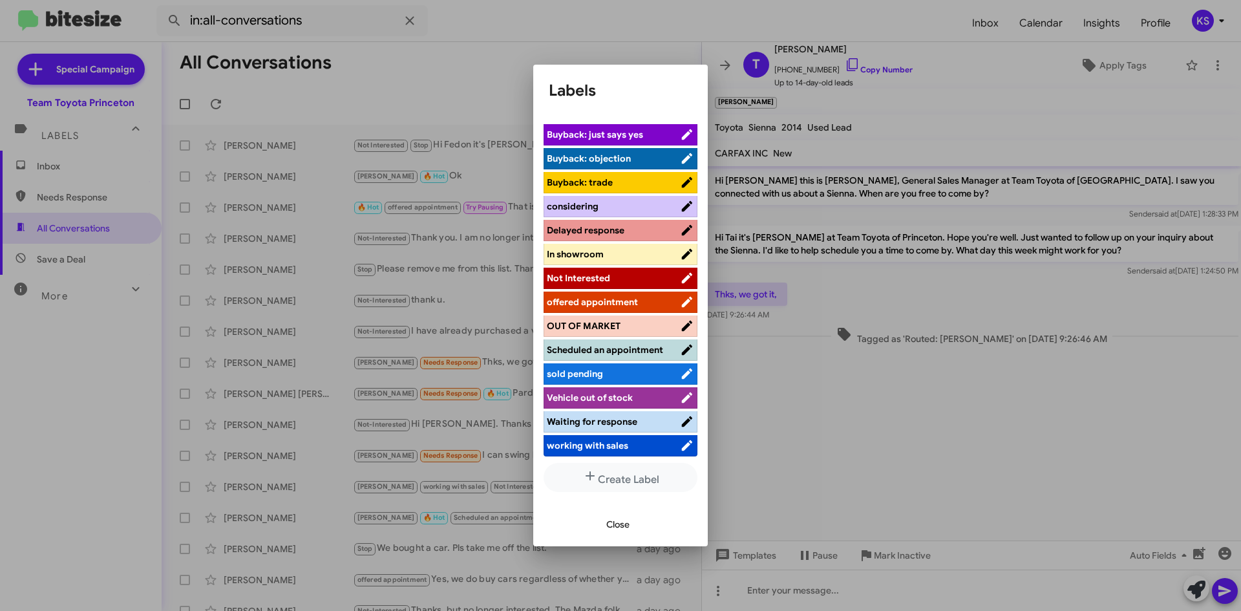
scroll to position [95, 0]
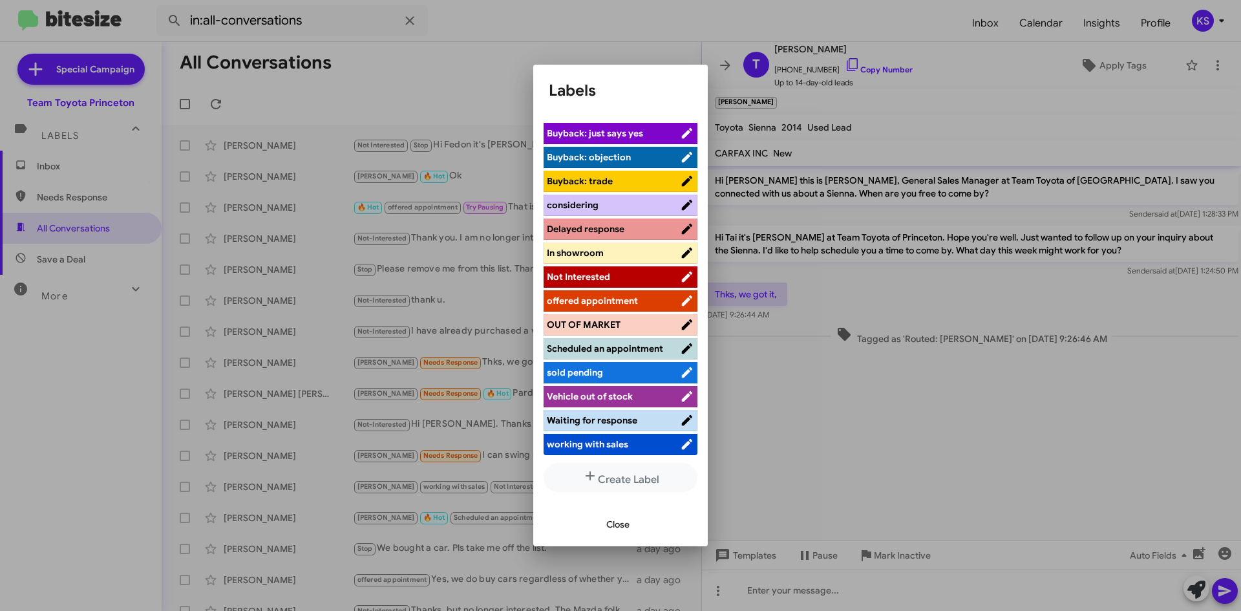
click at [620, 444] on span "working with sales" at bounding box center [587, 444] width 81 height 12
click at [620, 527] on span "Close" at bounding box center [617, 523] width 23 height 23
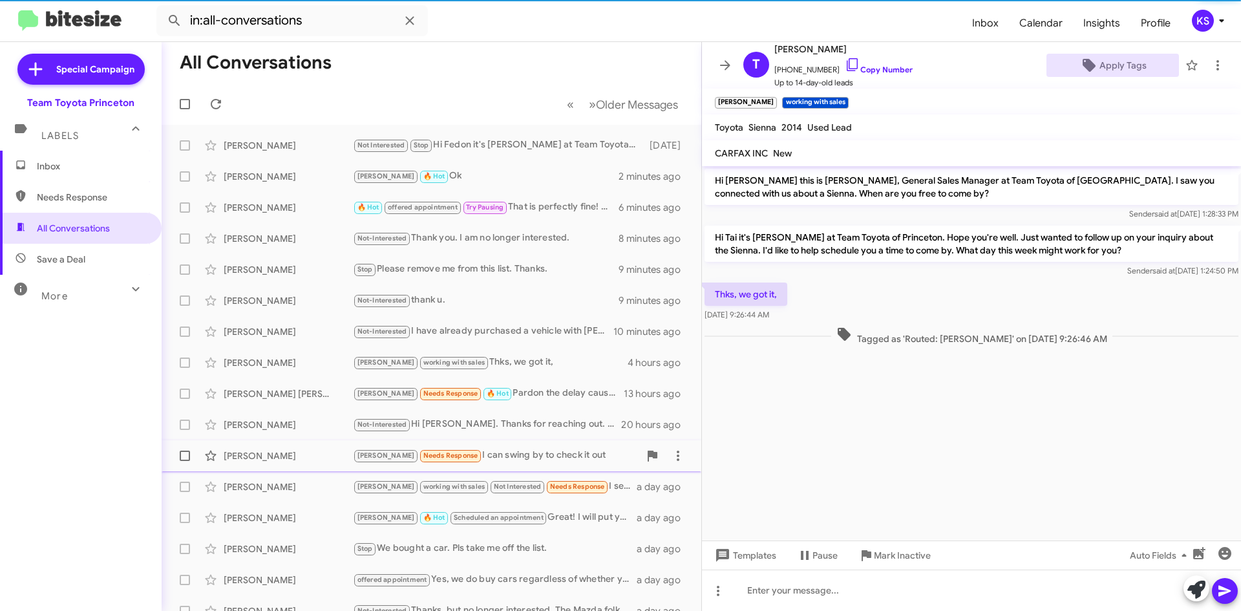
click at [499, 451] on div "Lee Needs Response I can swing by to check it out" at bounding box center [496, 455] width 286 height 15
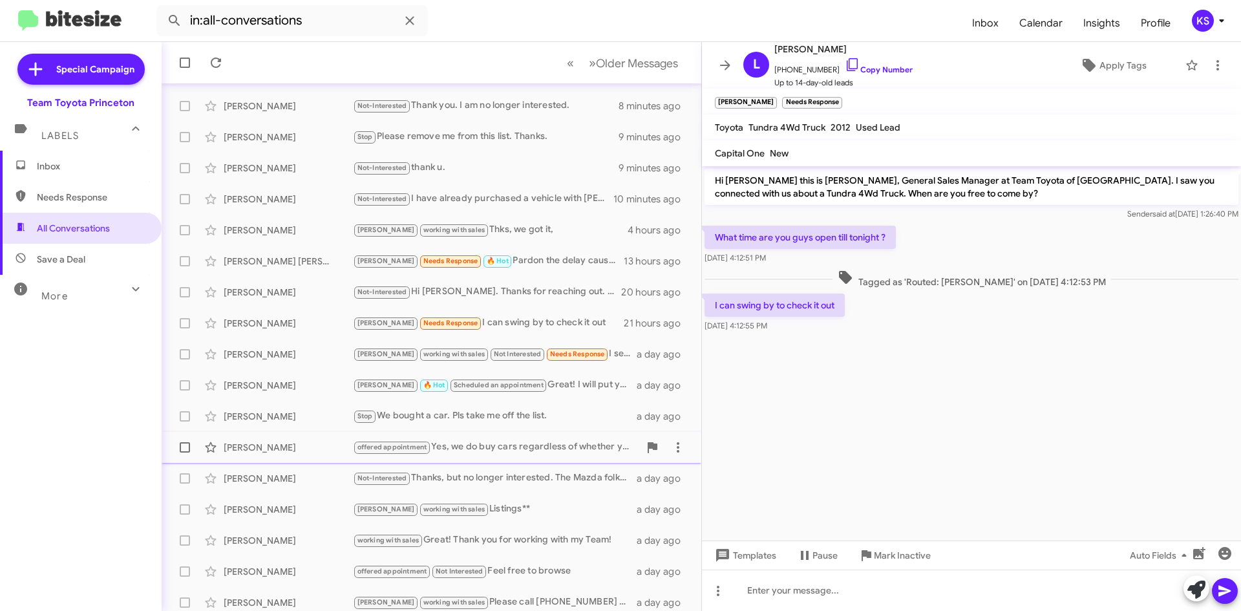
scroll to position [140, 0]
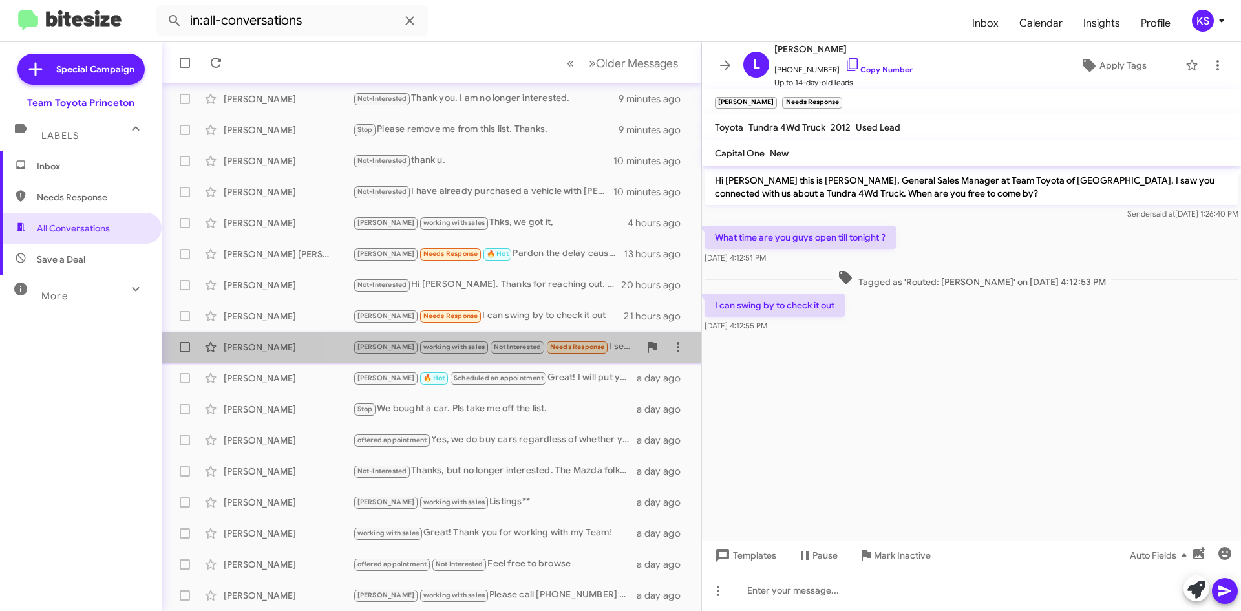
click at [582, 348] on div "Lee working with sales Not Interested Needs Response I see it's under contract …" at bounding box center [496, 346] width 286 height 15
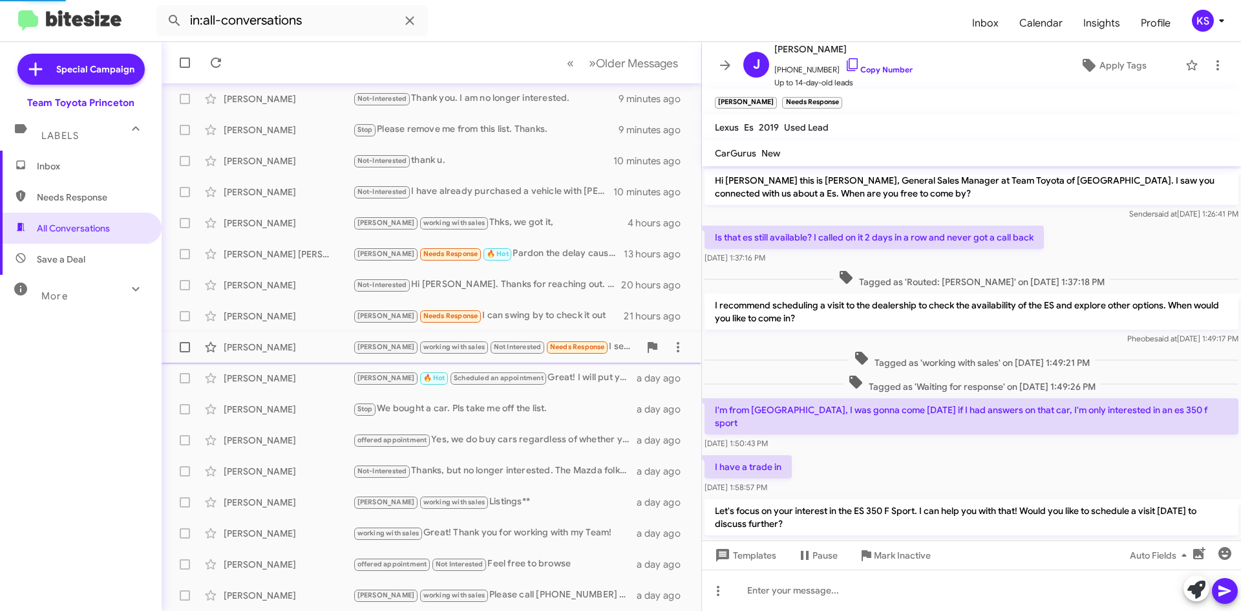
scroll to position [333, 0]
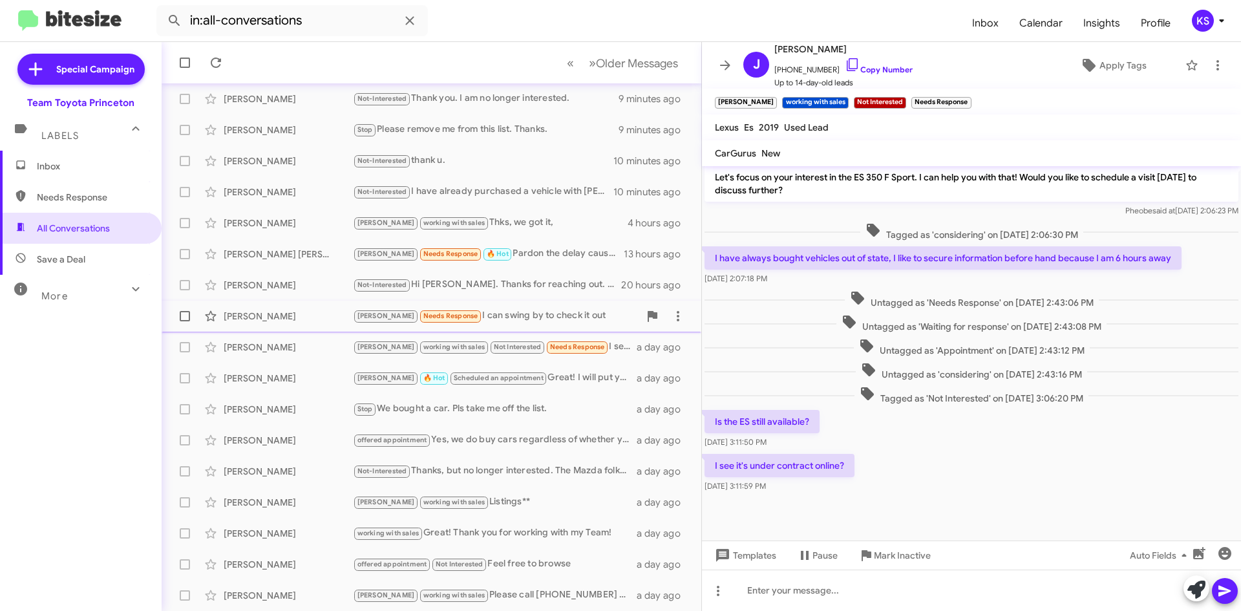
click at [566, 321] on div "Lee Needs Response I can swing by to check it out" at bounding box center [496, 315] width 286 height 15
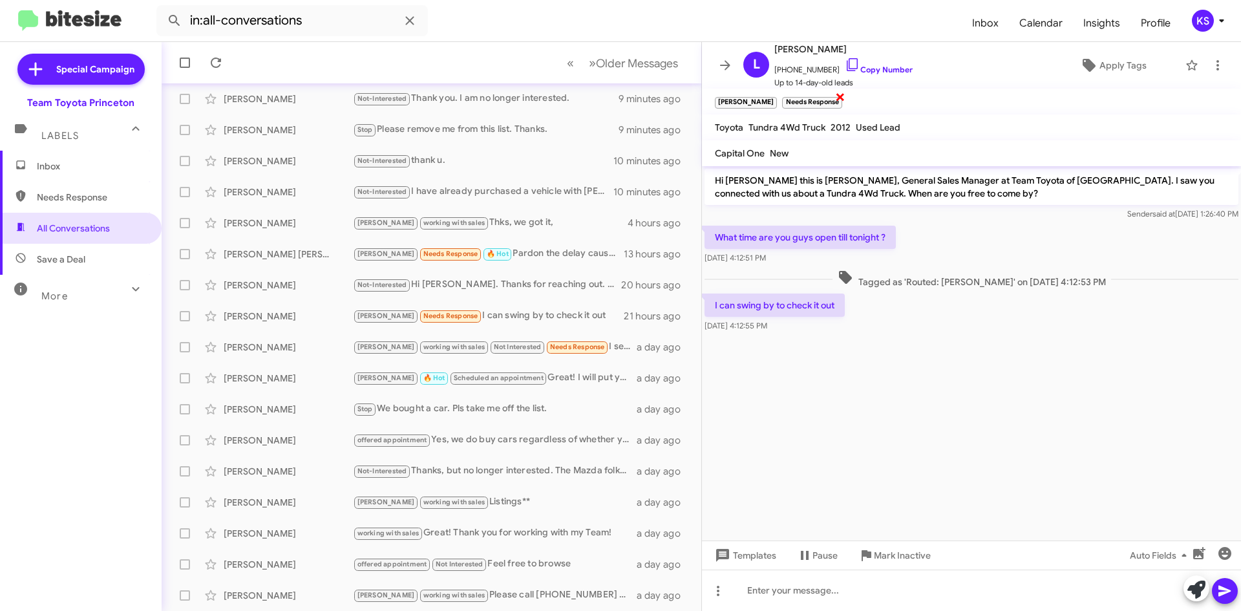
click at [835, 96] on span "×" at bounding box center [840, 97] width 10 height 16
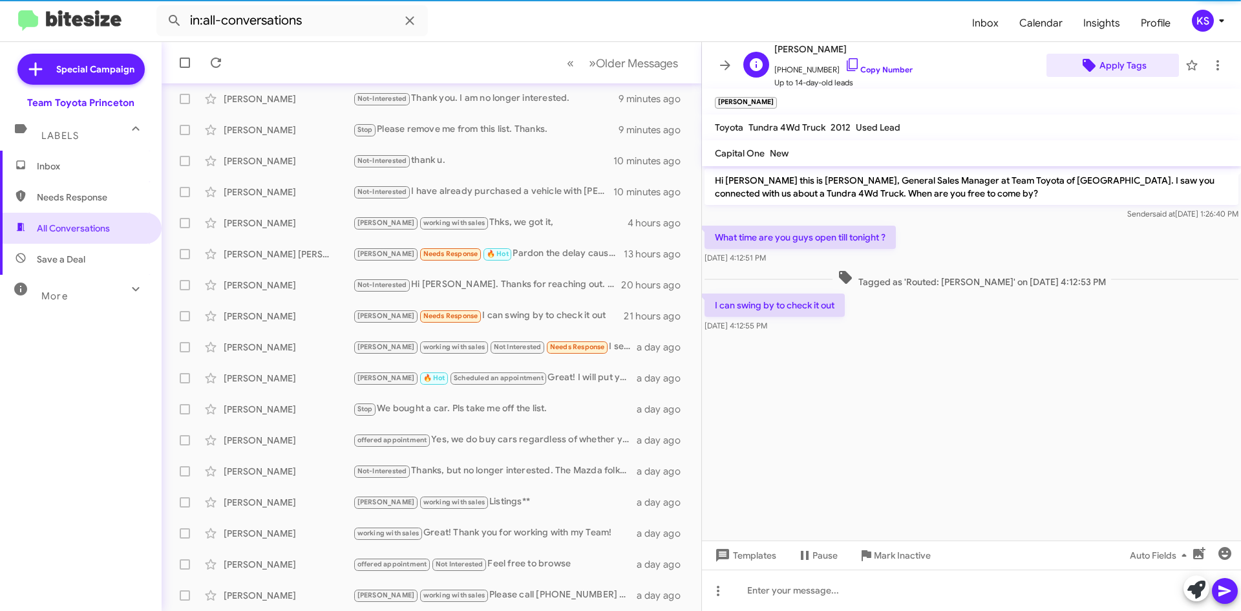
click at [1109, 59] on span "Apply Tags" at bounding box center [1122, 65] width 47 height 23
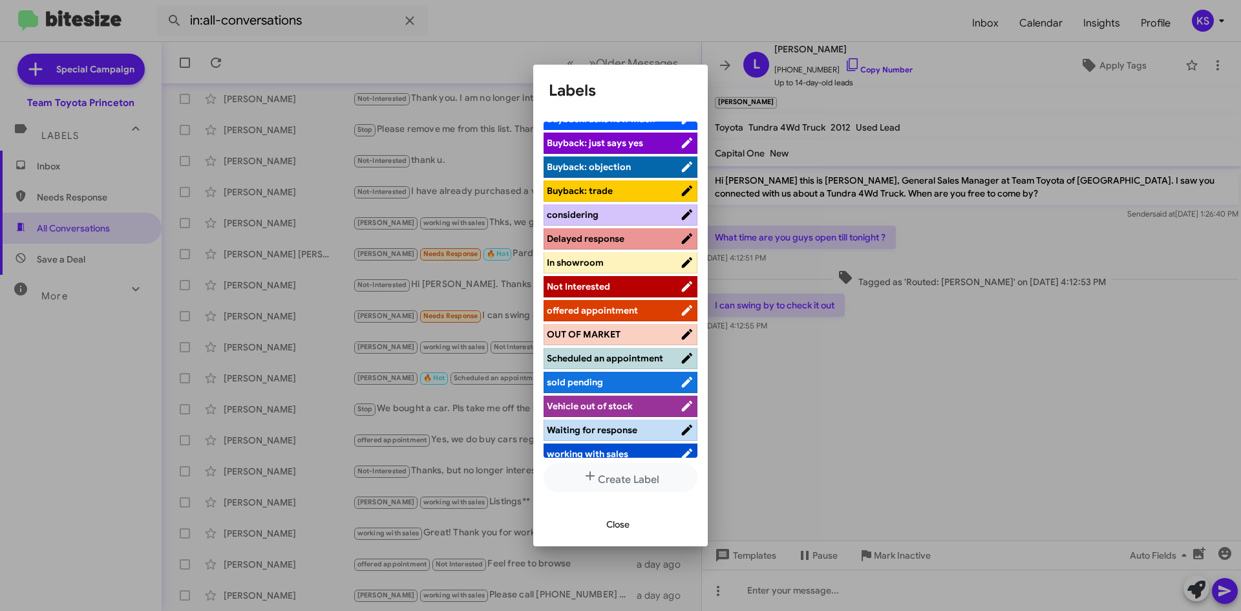
scroll to position [95, 0]
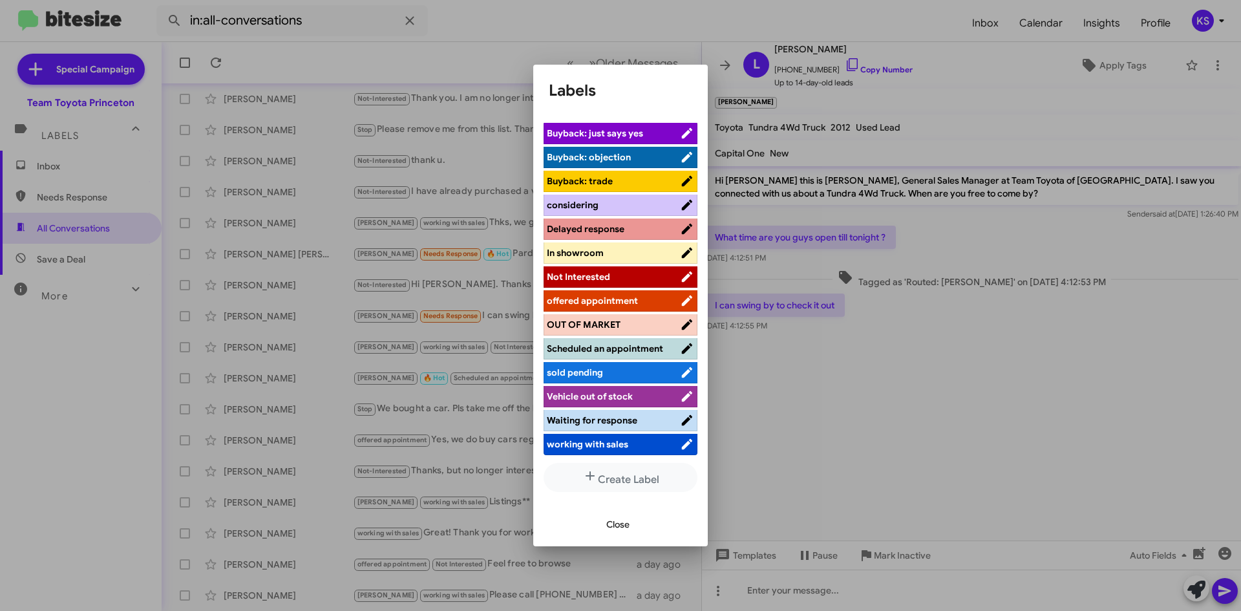
click at [614, 445] on span "working with sales" at bounding box center [587, 444] width 81 height 12
click at [615, 523] on span "Close" at bounding box center [617, 523] width 23 height 23
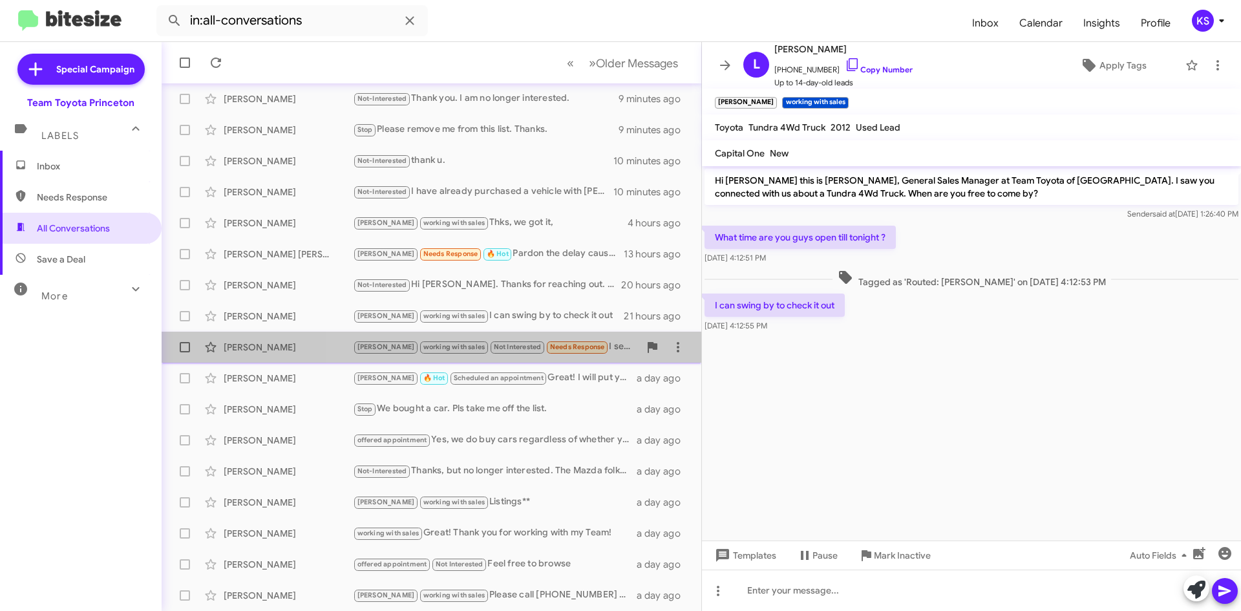
click at [594, 350] on div "Lee working with sales Not Interested Needs Response I see it's under contract …" at bounding box center [496, 346] width 286 height 15
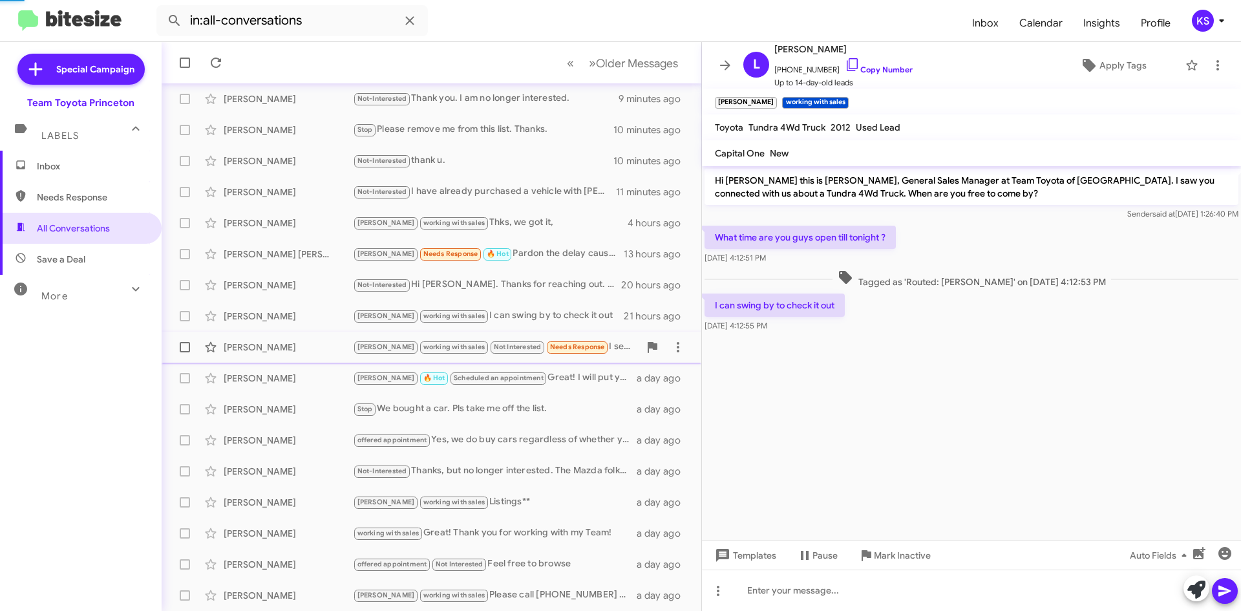
scroll to position [333, 0]
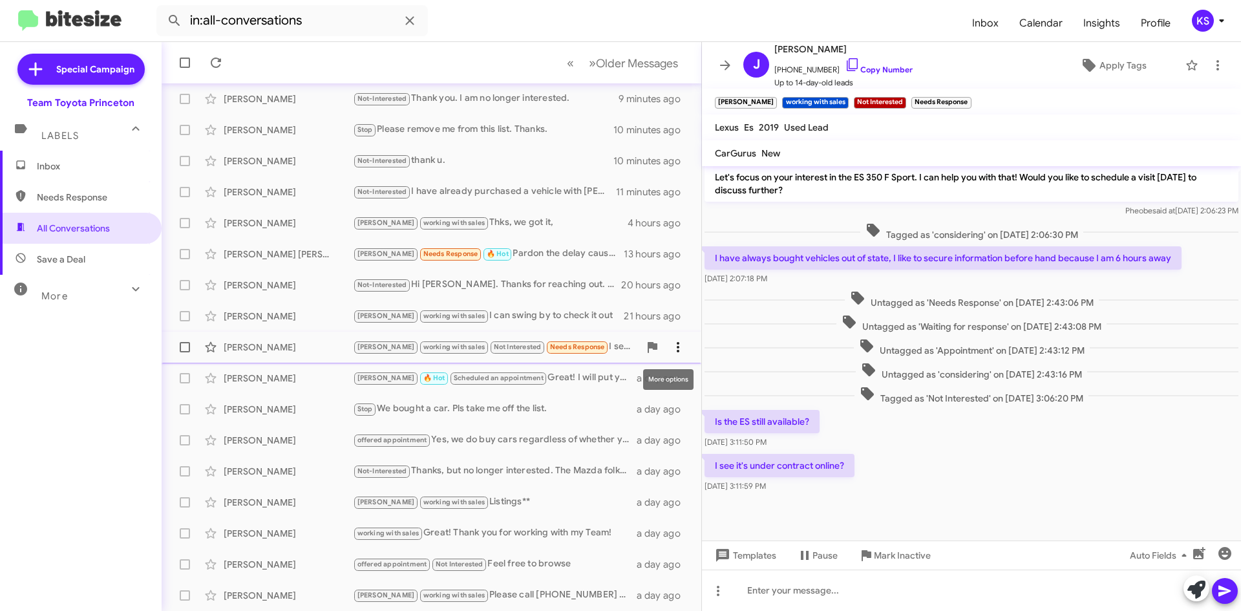
click at [670, 344] on icon at bounding box center [678, 347] width 16 height 16
click at [551, 257] on div at bounding box center [620, 305] width 1241 height 611
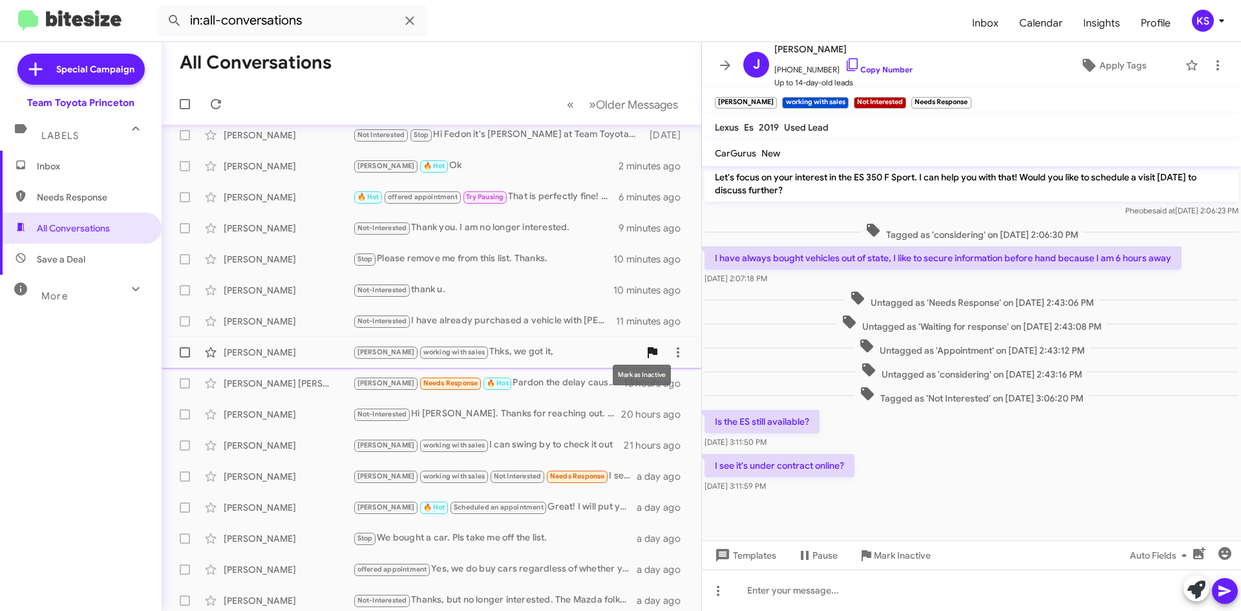
scroll to position [0, 0]
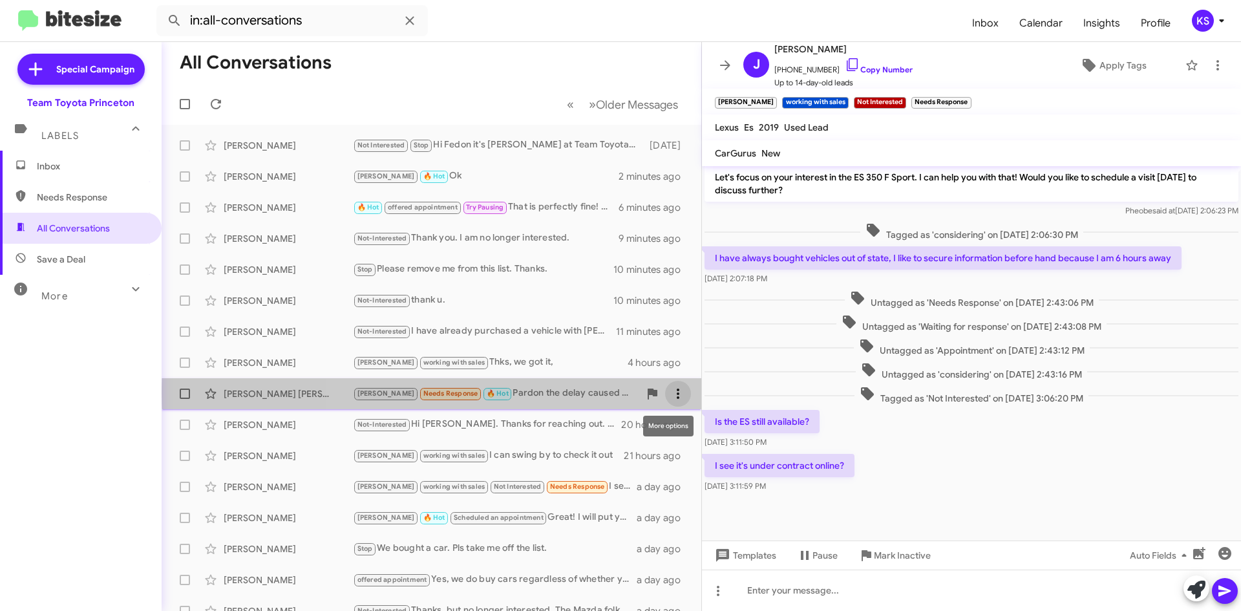
click at [677, 393] on icon at bounding box center [678, 393] width 3 height 10
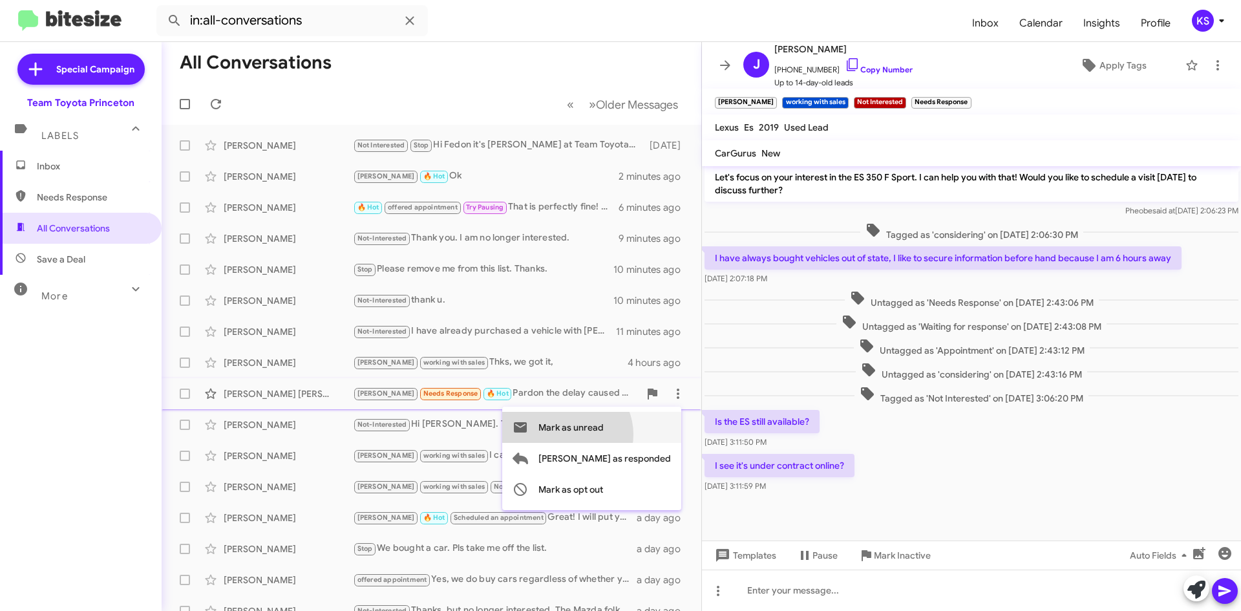
click at [604, 434] on span "Mark as unread" at bounding box center [570, 427] width 65 height 31
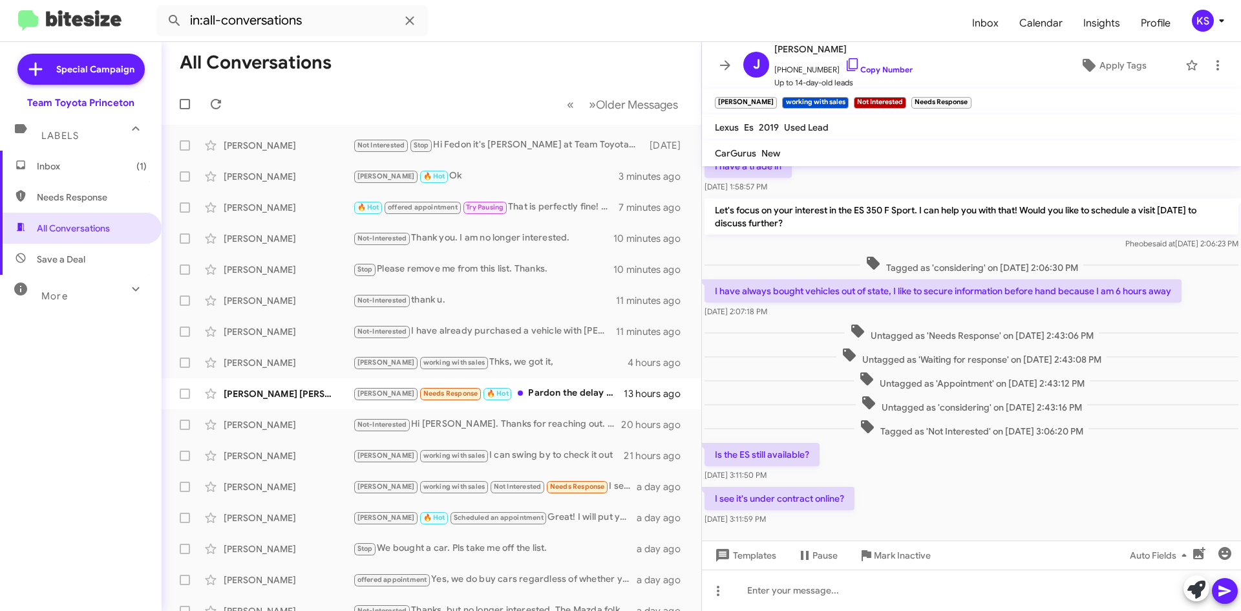
scroll to position [323, 0]
